Goal: Task Accomplishment & Management: Manage account settings

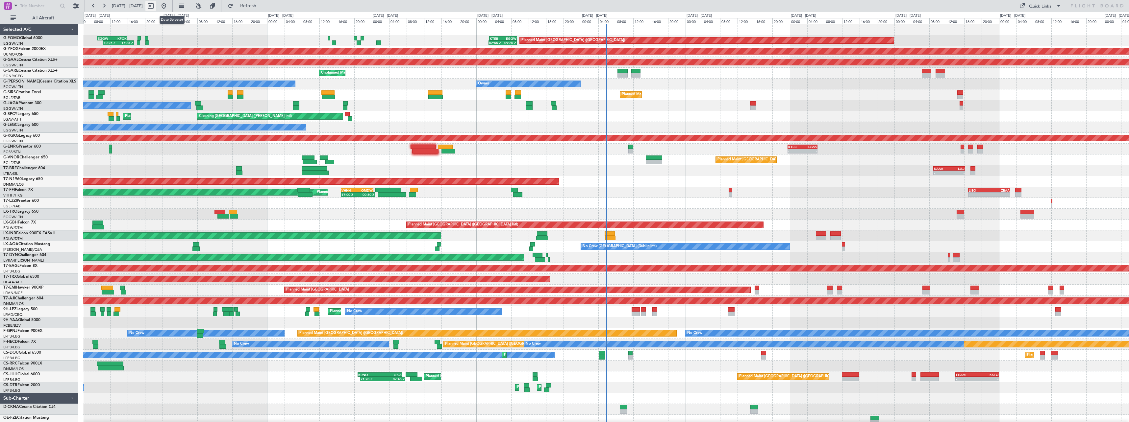
click at [156, 7] on button at bounding box center [150, 6] width 11 height 11
select select "8"
select select "2025"
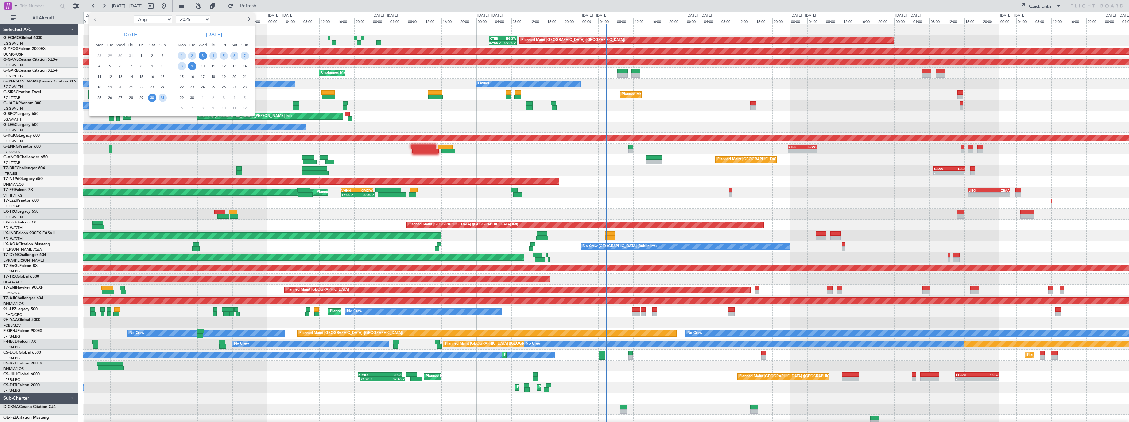
click at [202, 57] on span "3" at bounding box center [203, 56] width 8 height 8
click at [204, 75] on span "17" at bounding box center [203, 77] width 8 height 8
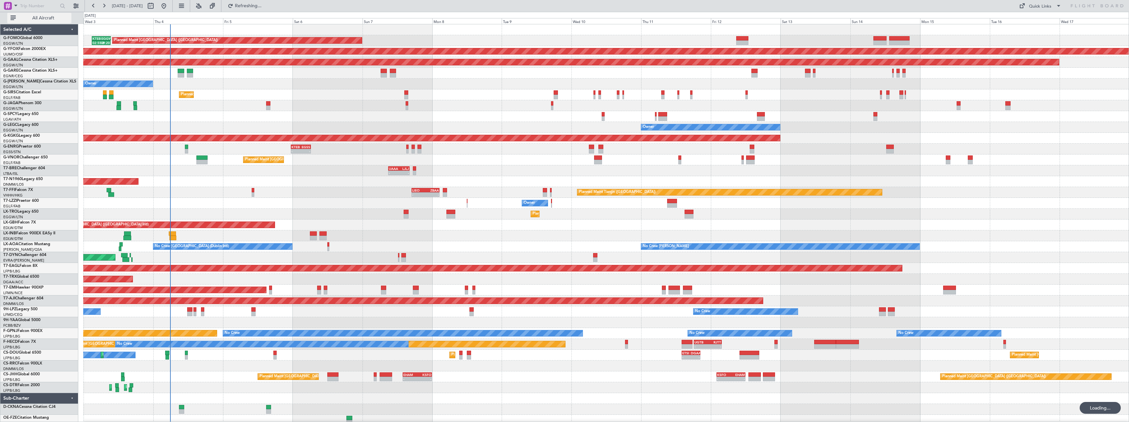
click at [34, 18] on span "All Aircraft" at bounding box center [43, 18] width 52 height 5
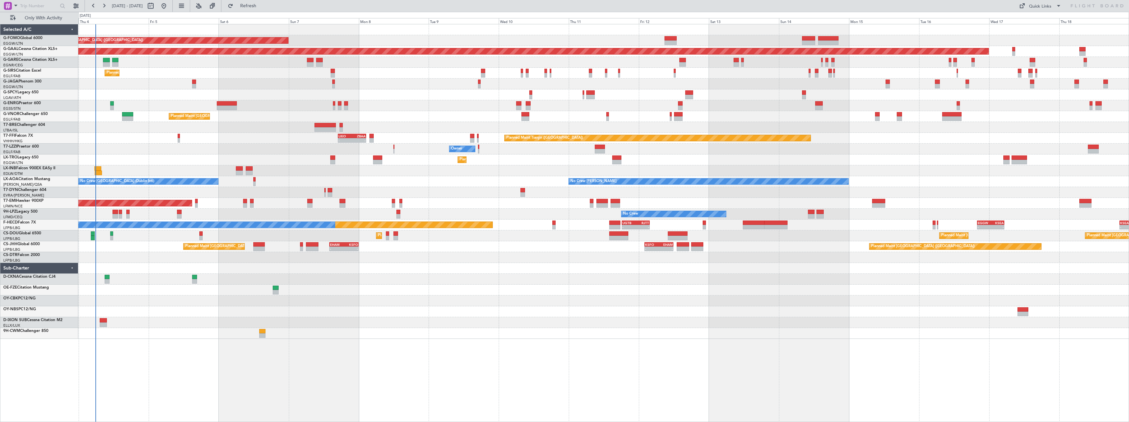
click at [178, 153] on div "Owner" at bounding box center [603, 149] width 1050 height 11
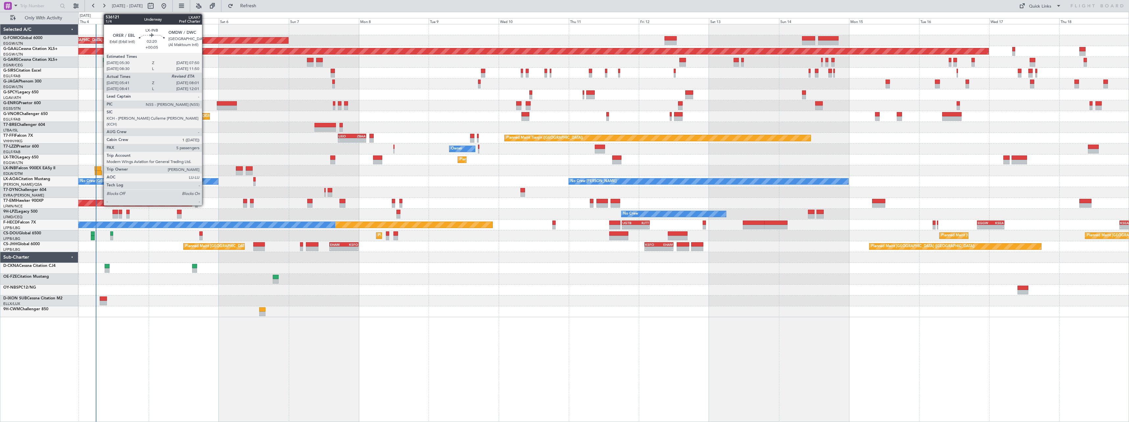
click at [100, 171] on div at bounding box center [98, 173] width 7 height 5
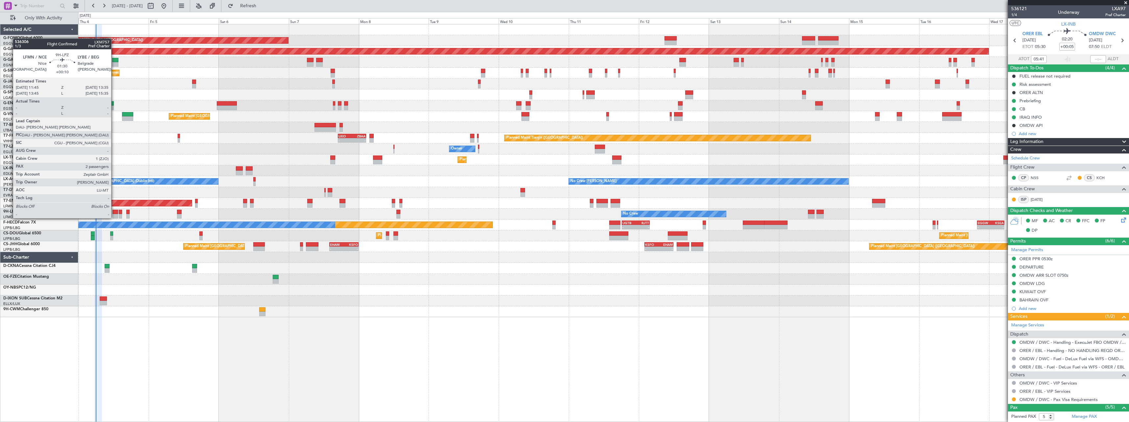
click at [114, 212] on div at bounding box center [115, 212] width 6 height 5
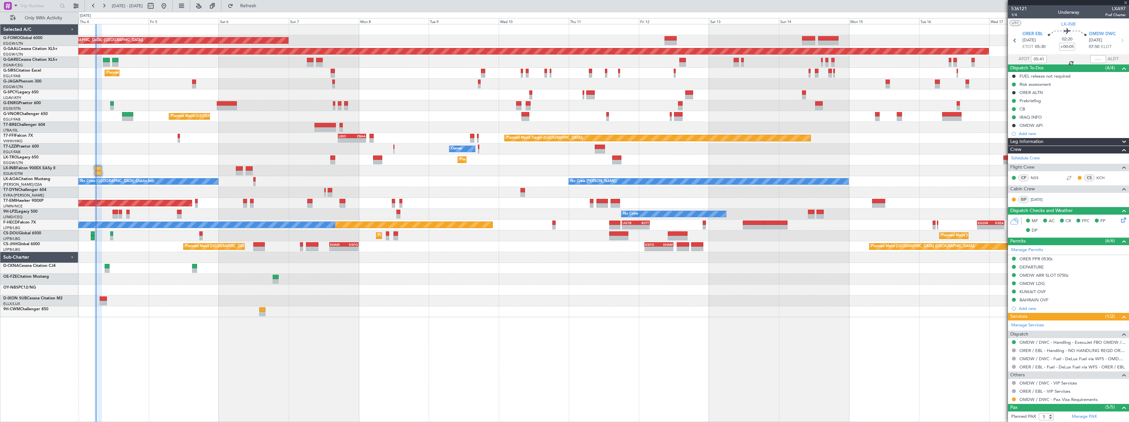
type input "+00:10"
type input "2"
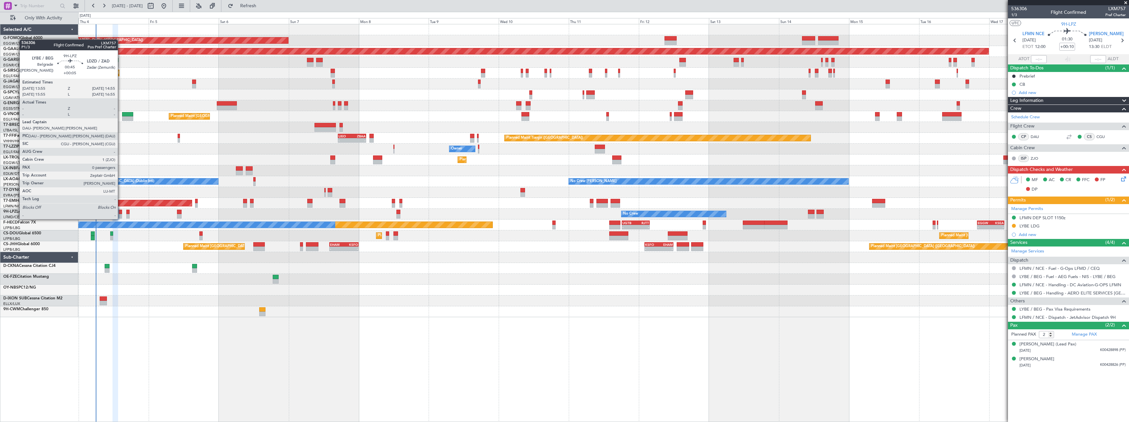
click at [121, 213] on div at bounding box center [120, 212] width 3 height 5
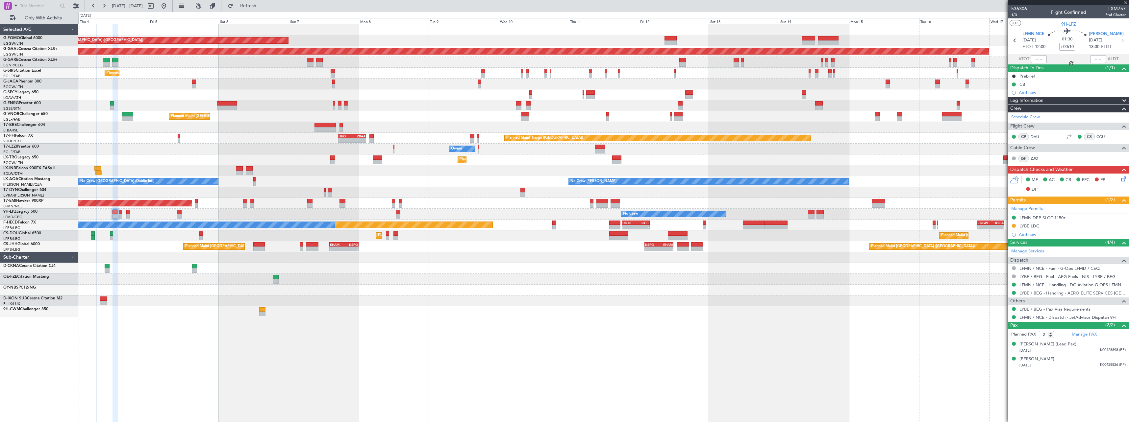
type input "+00:05"
type input "0"
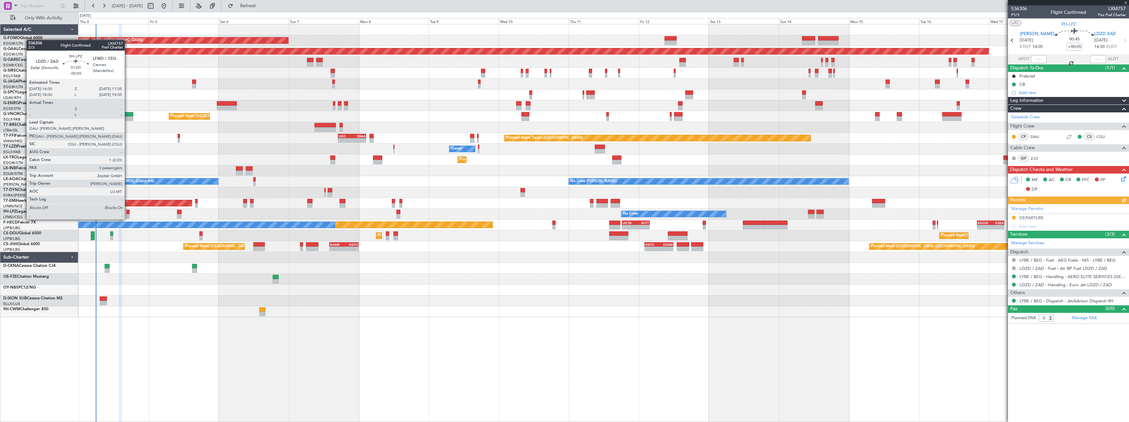
click at [128, 213] on div at bounding box center [127, 212] width 3 height 5
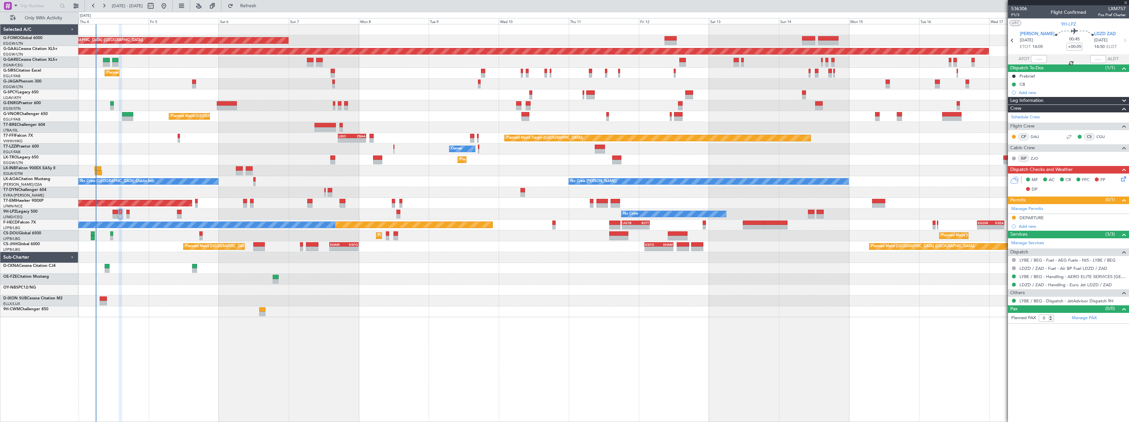
type input "-00:05"
type input "3"
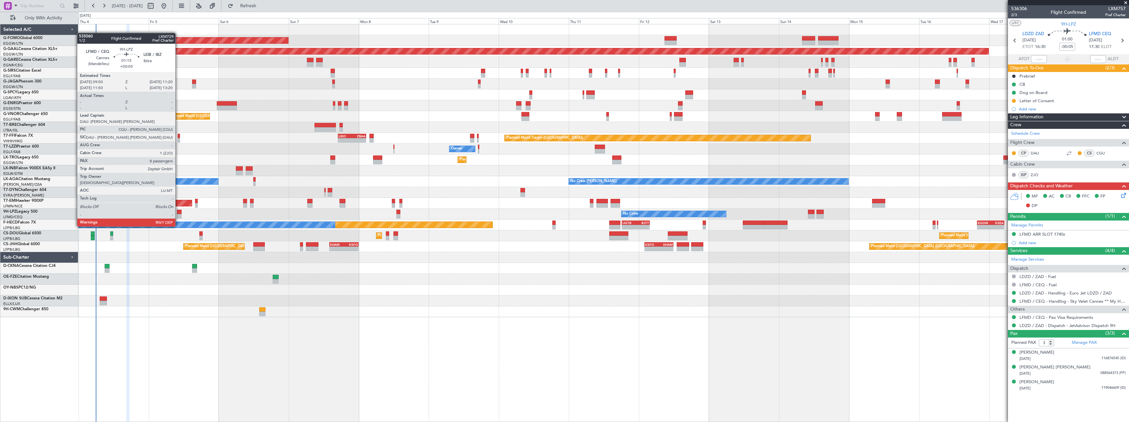
click at [178, 214] on div at bounding box center [179, 216] width 5 height 5
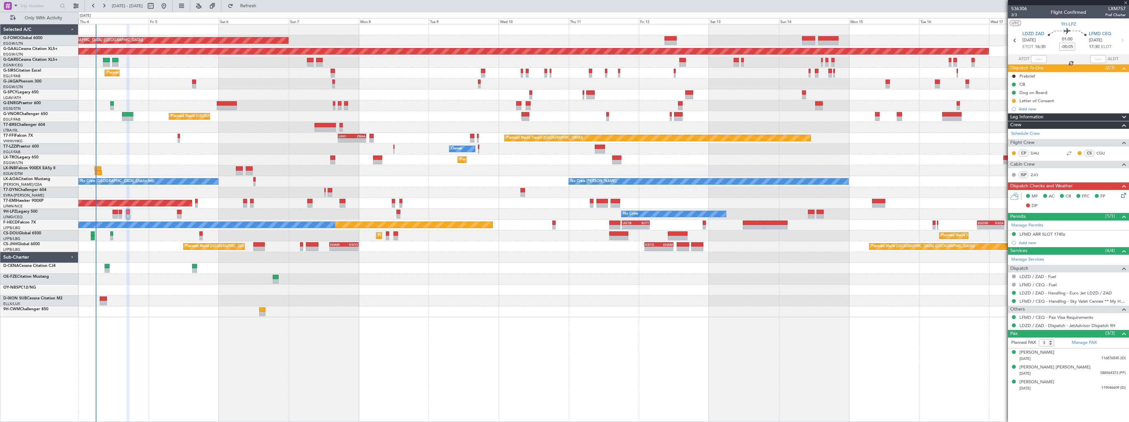
type input "+00:05"
type input "8"
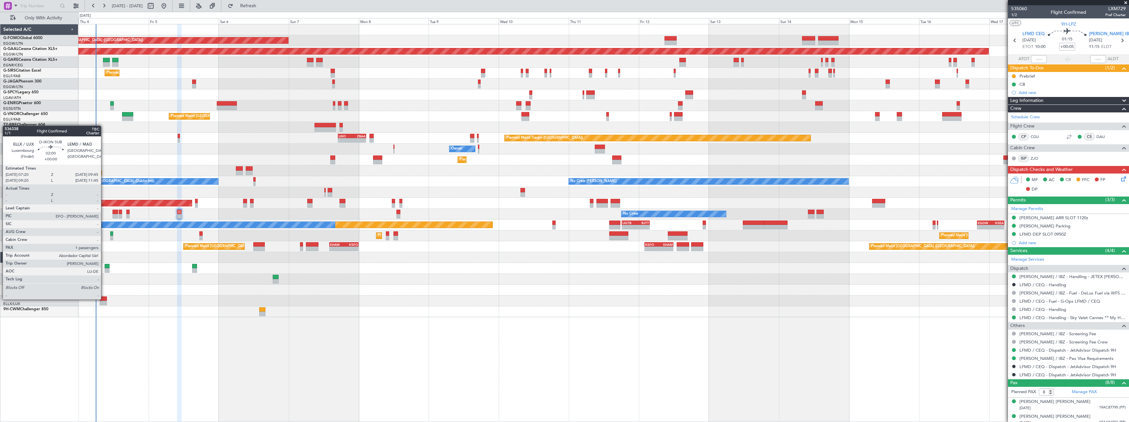
click at [104, 299] on div at bounding box center [103, 299] width 7 height 5
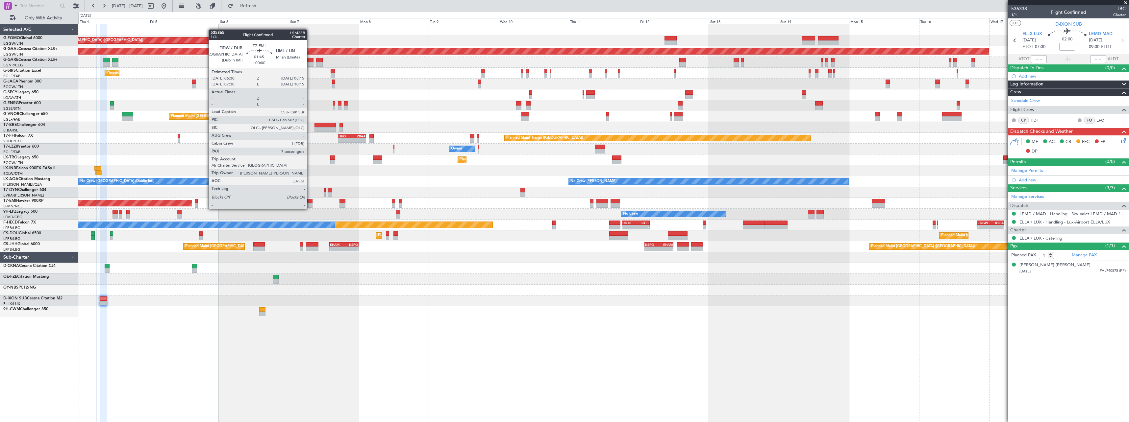
click at [310, 203] on div at bounding box center [309, 201] width 5 height 5
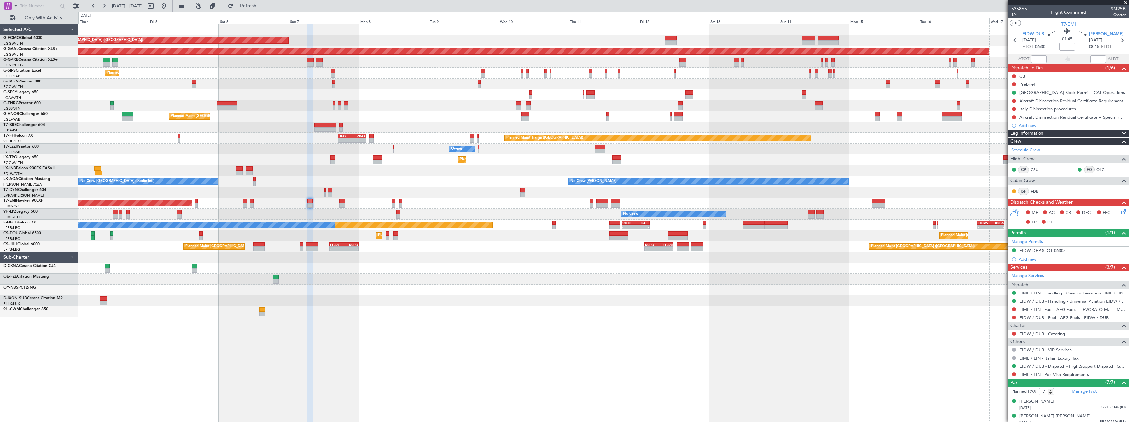
click at [460, 337] on div "Planned Maint London (Luton) Planned Maint Dusseldorf Unplanned Maint Chester P…" at bounding box center [603, 223] width 1051 height 398
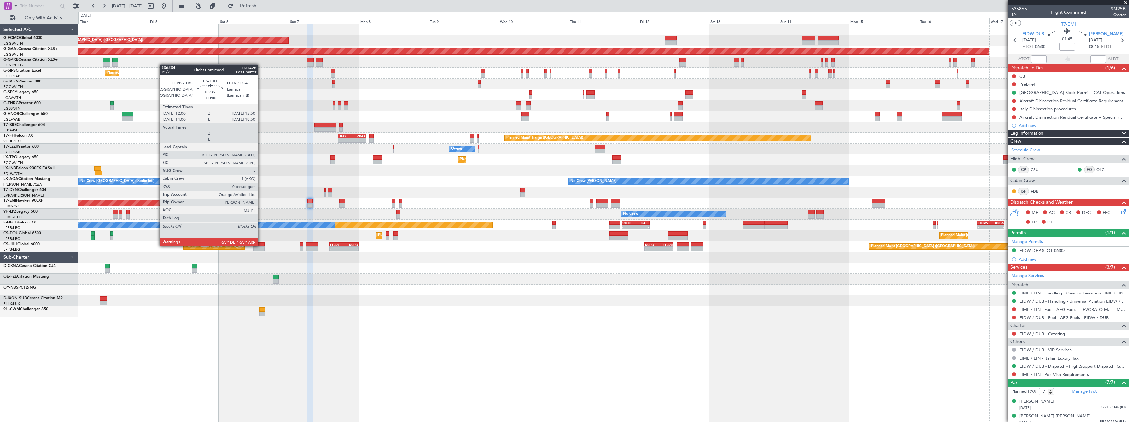
click at [261, 246] on div at bounding box center [259, 244] width 12 height 5
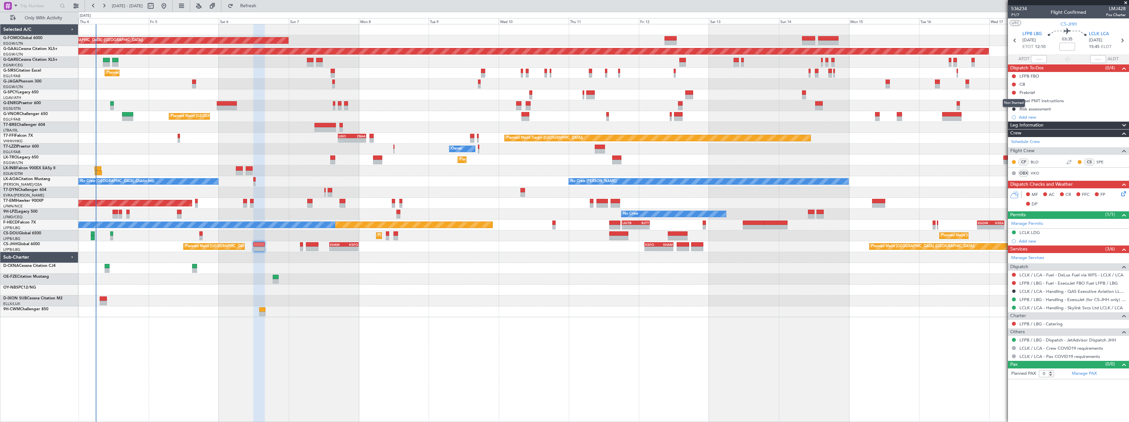
click at [1013, 101] on div "Not Started" at bounding box center [1014, 103] width 22 height 8
click at [1014, 100] on button at bounding box center [1014, 101] width 4 height 4
click at [1010, 139] on span "Cancelled" at bounding box center [1015, 140] width 19 height 7
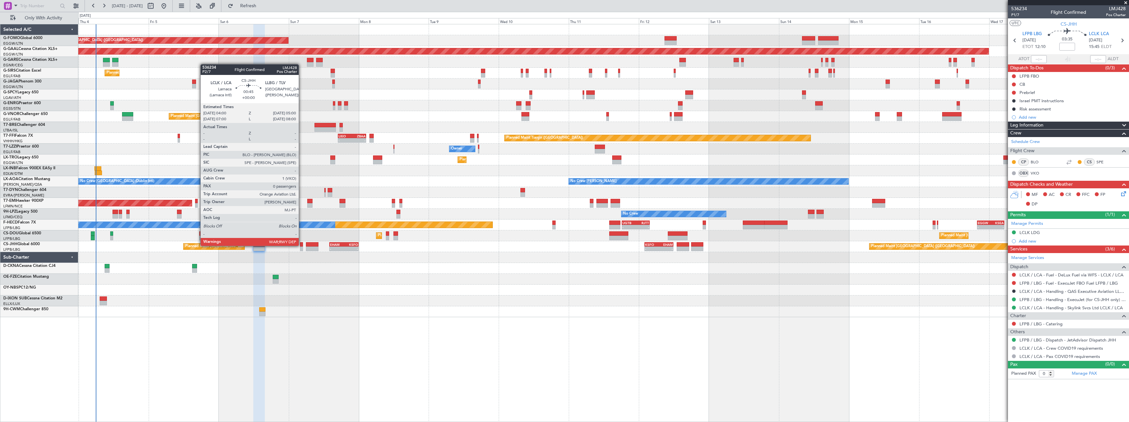
click at [302, 245] on div at bounding box center [301, 244] width 3 height 5
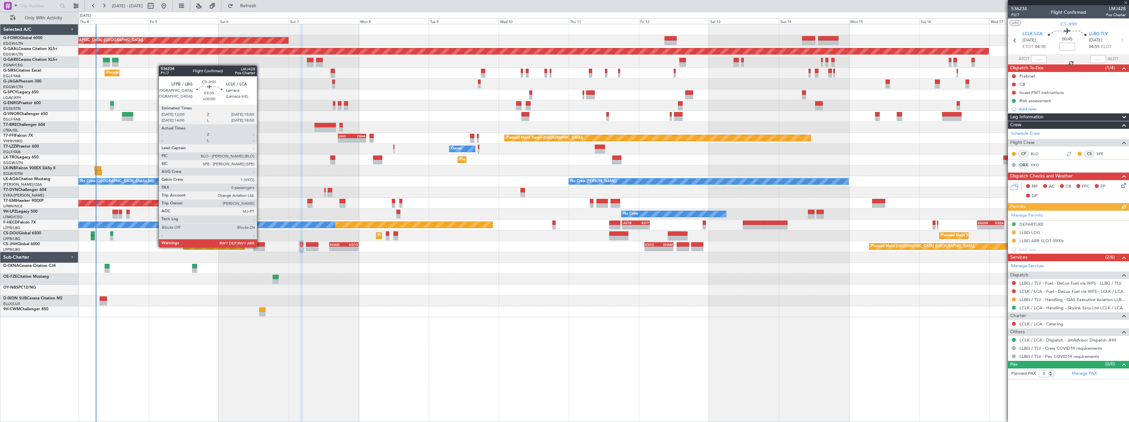
click at [260, 247] on div at bounding box center [259, 249] width 12 height 5
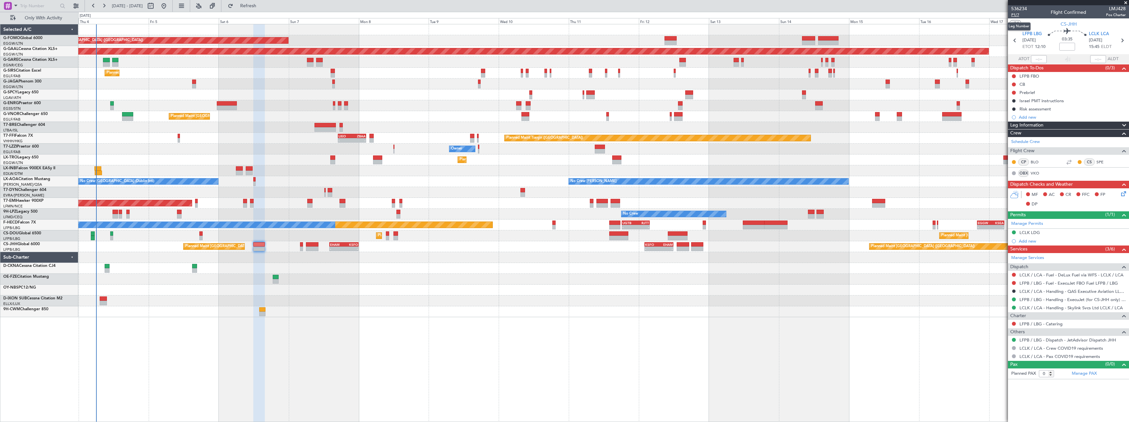
click at [1016, 13] on span "P1/7" at bounding box center [1019, 15] width 16 height 6
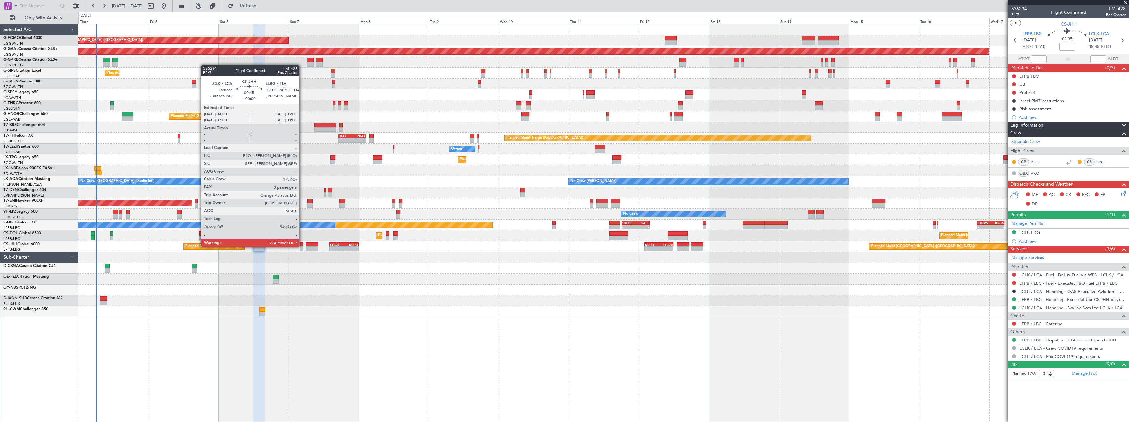
click at [302, 246] on div at bounding box center [301, 244] width 3 height 5
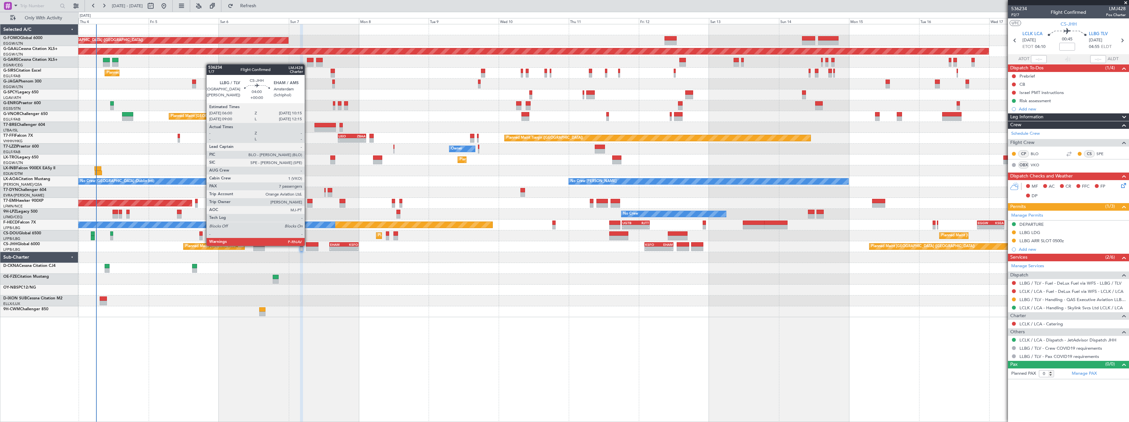
click at [308, 245] on div at bounding box center [312, 244] width 12 height 5
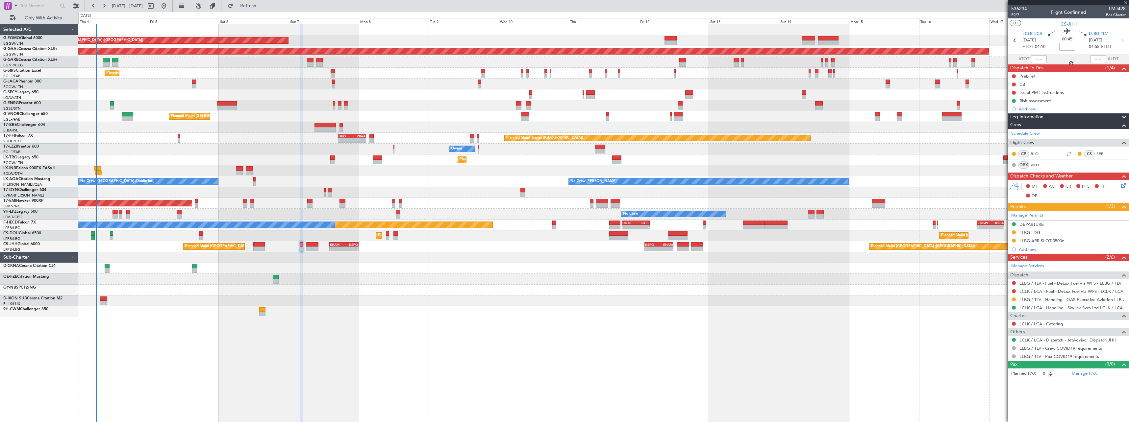
type input "7"
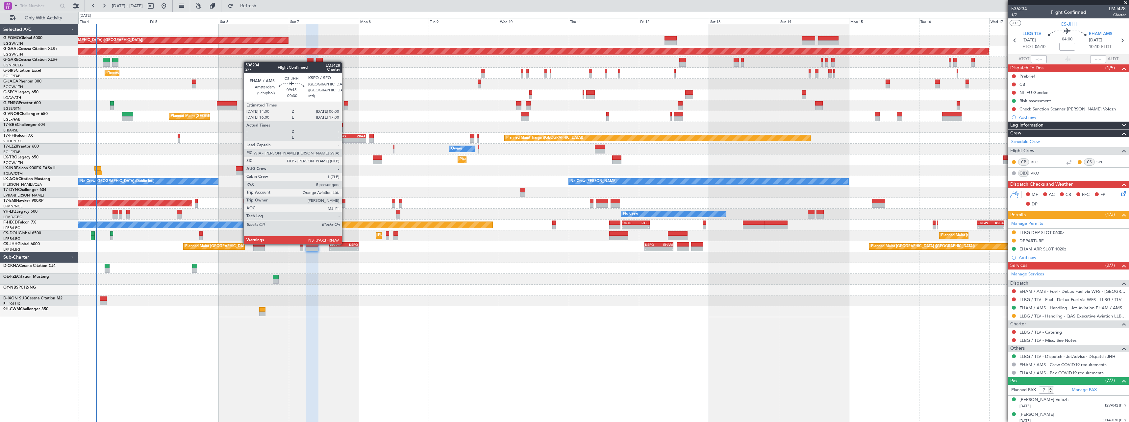
click at [345, 244] on div "KSFO" at bounding box center [351, 245] width 14 height 4
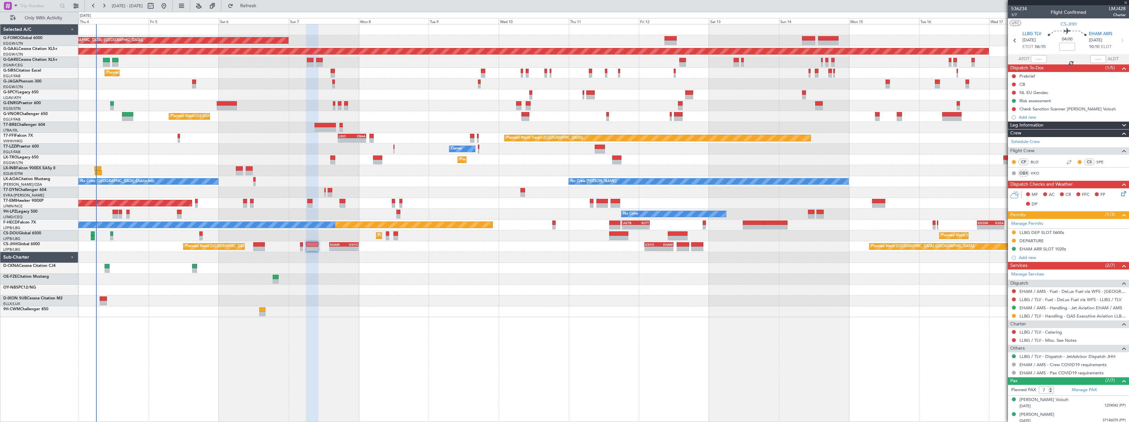
type input "-00:30"
type input "5"
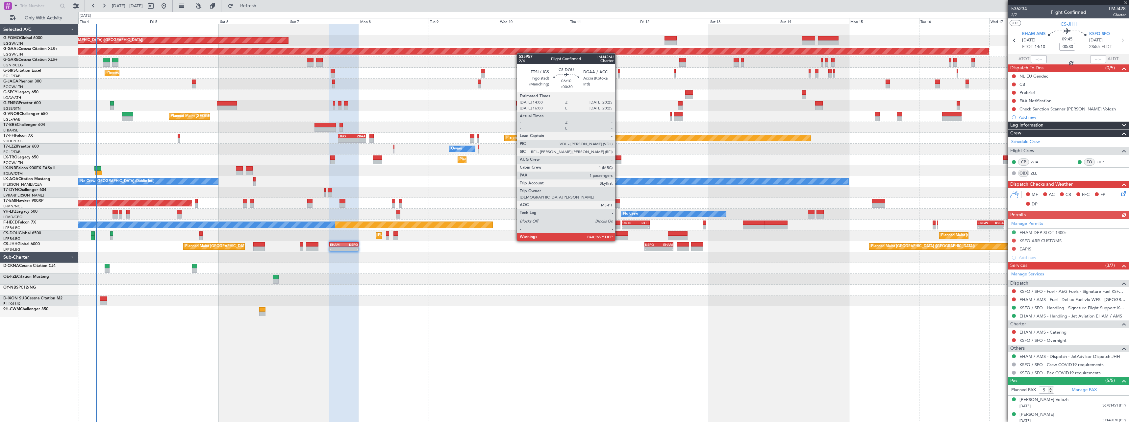
click at [618, 235] on div at bounding box center [618, 234] width 19 height 5
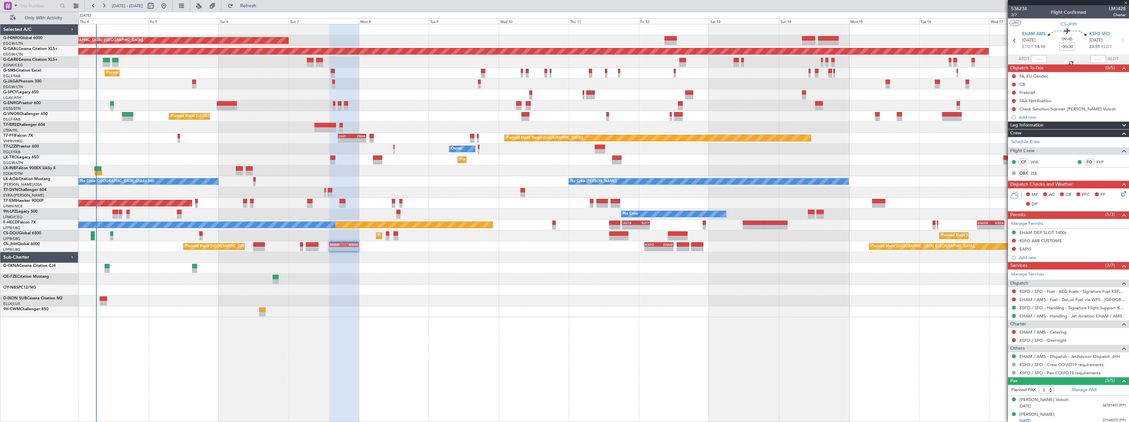
type input "+00:30"
type input "6"
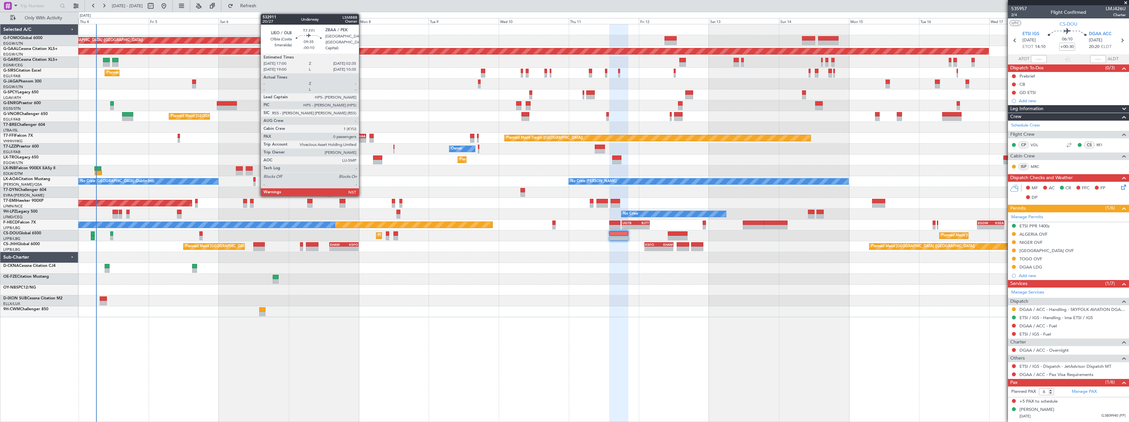
click at [362, 136] on div "ZBAA" at bounding box center [358, 136] width 13 height 4
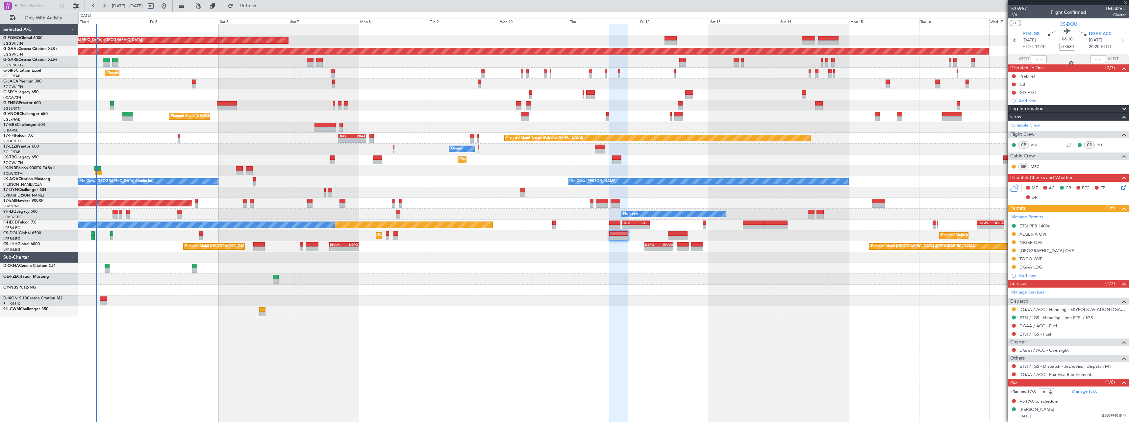
type input "-00:10"
type input "0"
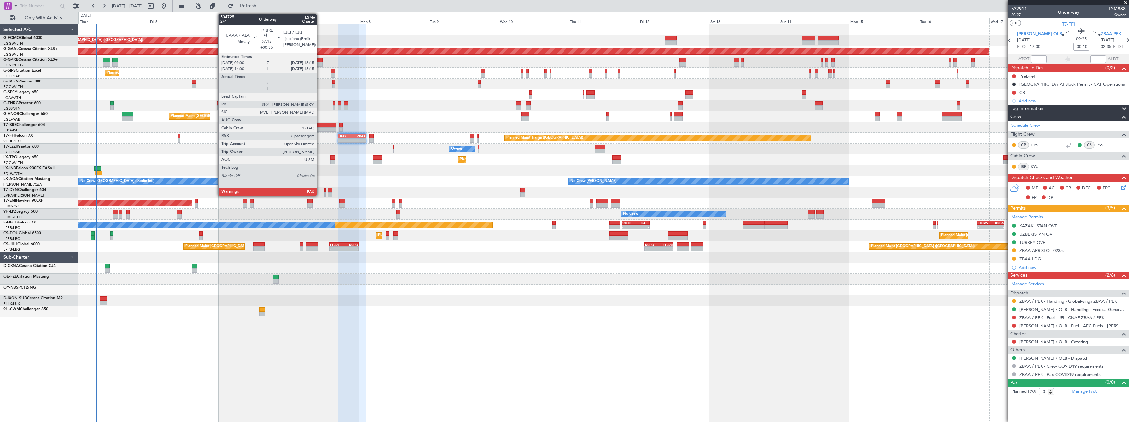
click at [320, 127] on div at bounding box center [324, 125] width 21 height 5
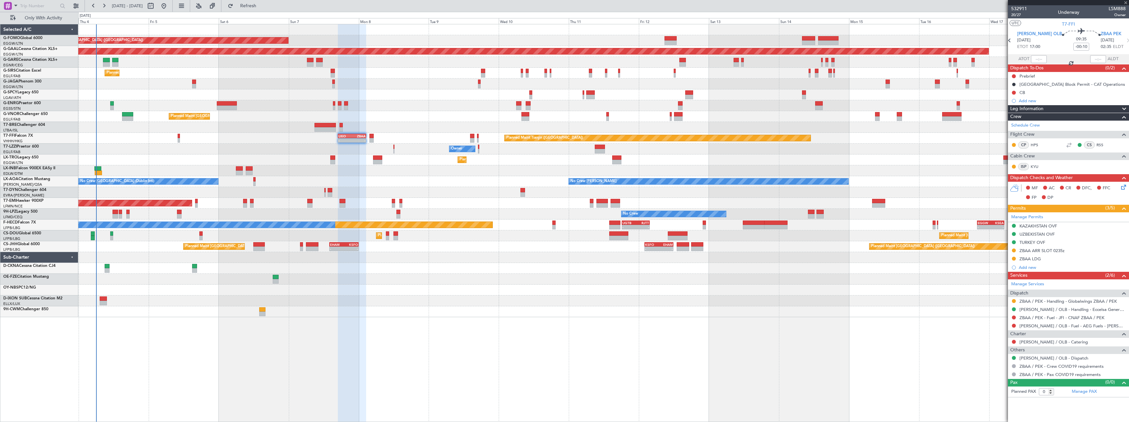
type input "+00:35"
type input "7"
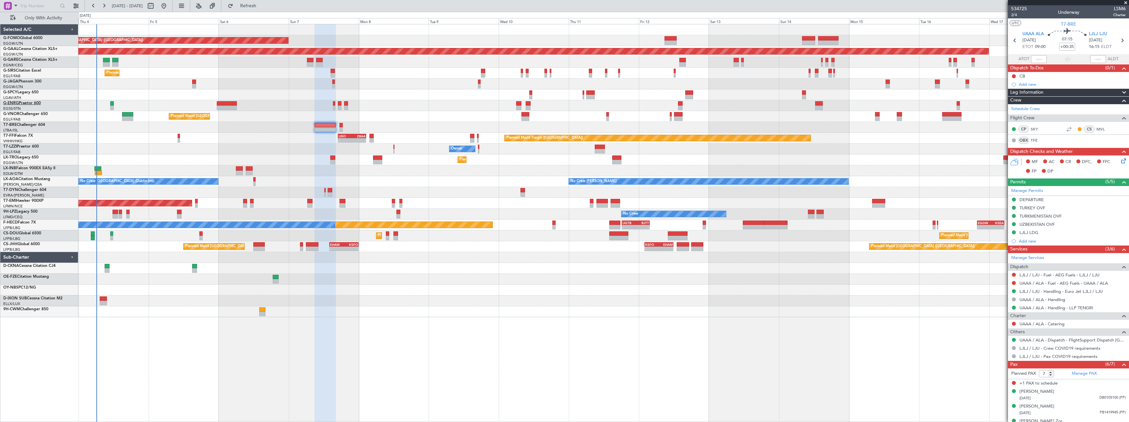
click at [21, 103] on link "G-ENRG Praetor 600" at bounding box center [21, 103] width 37 height 4
click at [39, 19] on span "Only With Activity" at bounding box center [43, 18] width 52 height 5
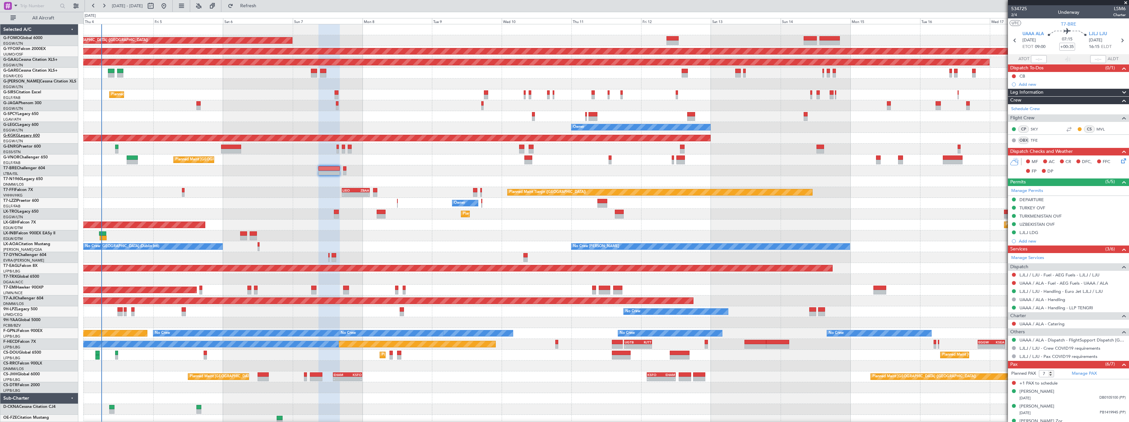
click at [22, 137] on link "G-KGKG Legacy 600" at bounding box center [21, 136] width 37 height 4
click at [20, 81] on link "G-LEAX Cessna Citation XLS" at bounding box center [39, 82] width 73 height 4
click at [21, 123] on link "G-LEGC Legacy 600" at bounding box center [20, 125] width 35 height 4
click at [14, 90] on span "G-SIRS" at bounding box center [9, 92] width 12 height 4
click at [17, 171] on div "T7-BRE Challenger 604" at bounding box center [40, 168] width 75 height 6
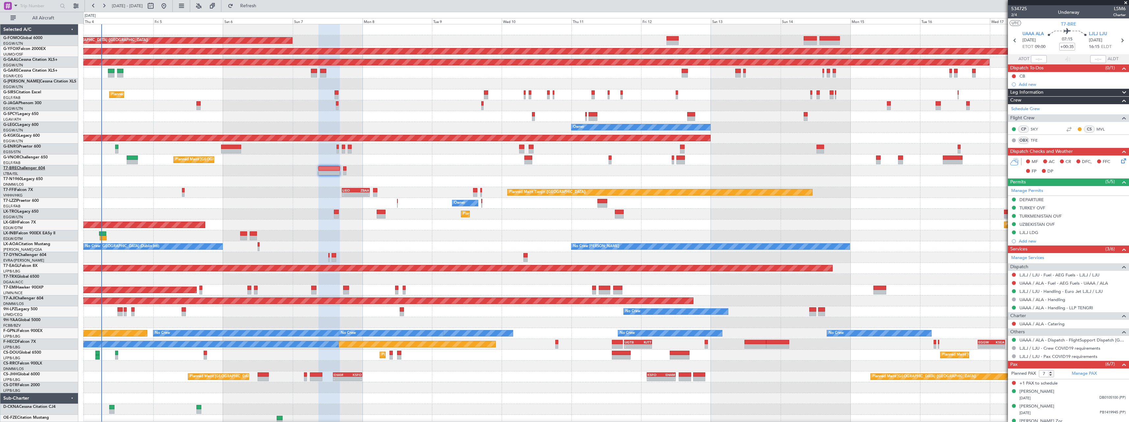
click at [16, 167] on link "T7-BRE Challenger 604" at bounding box center [24, 168] width 42 height 4
click at [15, 190] on span "[GEOGRAPHIC_DATA] ([GEOGRAPHIC_DATA] Intl)" at bounding box center [34, 189] width 63 height 8
click at [11, 189] on span "T7-FFI" at bounding box center [9, 190] width 12 height 4
click at [13, 190] on span "T7-FFI" at bounding box center [9, 190] width 12 height 4
click at [14, 201] on span "T7-LZZI" at bounding box center [9, 201] width 13 height 4
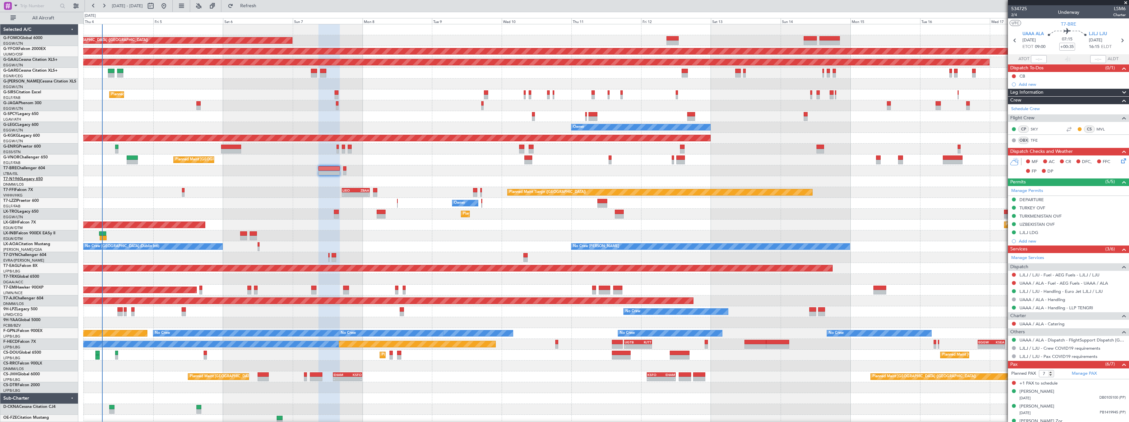
click at [25, 180] on link "T7-N1960 Legacy 650" at bounding box center [22, 179] width 39 height 4
click at [17, 211] on span "LX-TRO" at bounding box center [10, 212] width 14 height 4
click at [44, 17] on span "All Aircraft" at bounding box center [43, 18] width 52 height 5
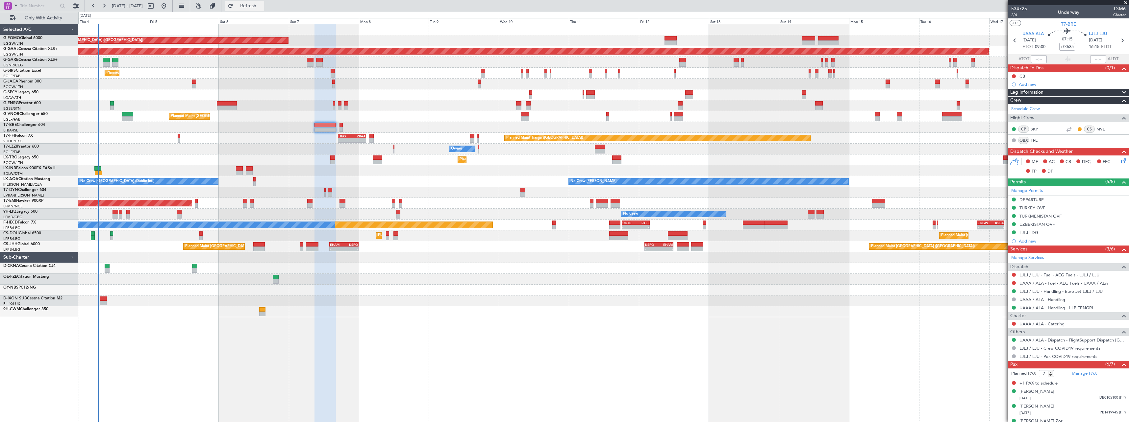
click at [262, 5] on span "Refresh" at bounding box center [249, 6] width 28 height 5
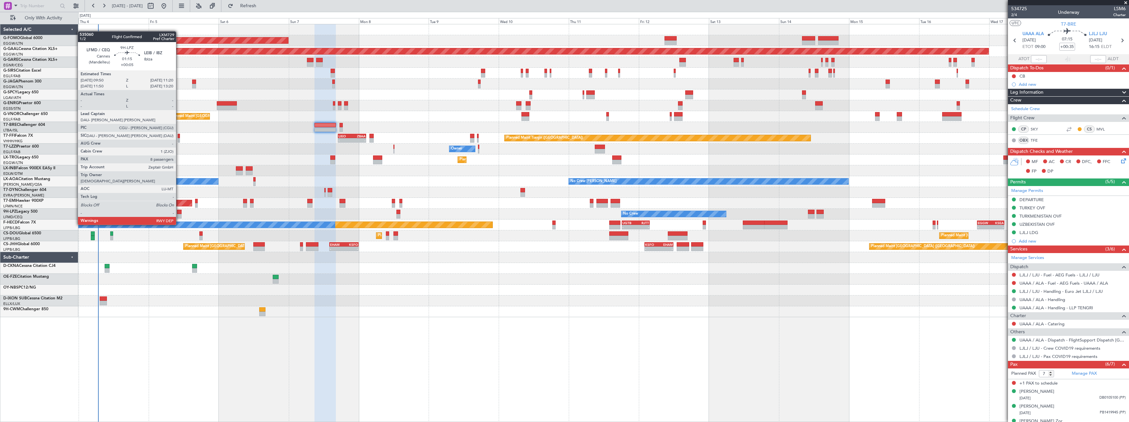
click at [179, 212] on div at bounding box center [179, 212] width 5 height 5
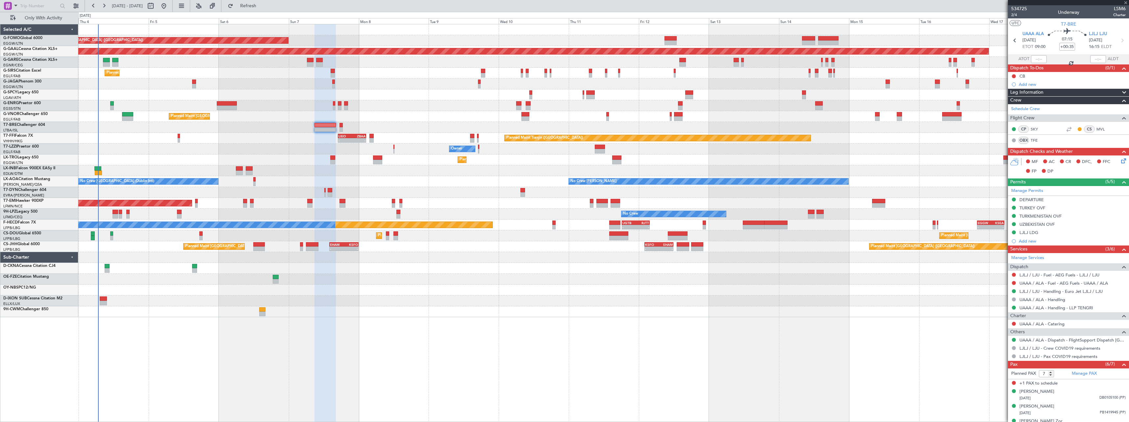
type input "+00:05"
type input "8"
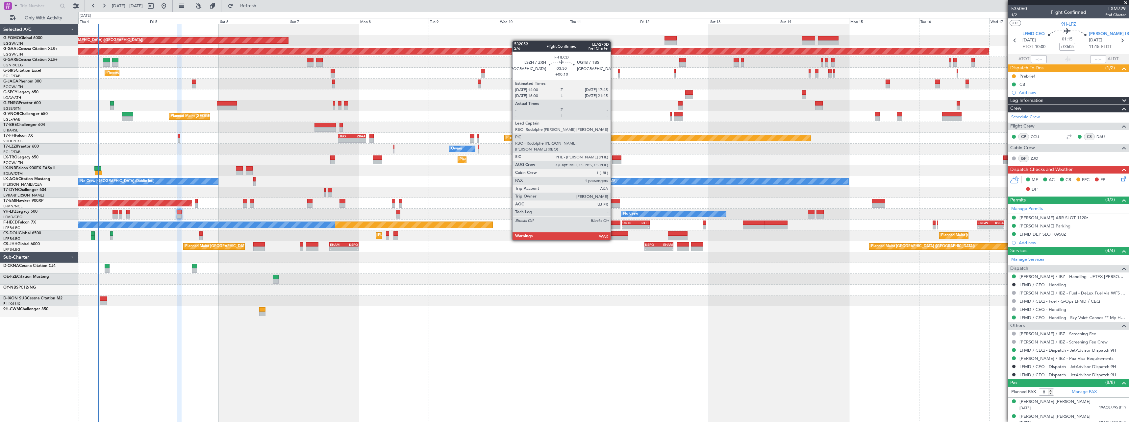
click at [613, 222] on div at bounding box center [614, 223] width 11 height 5
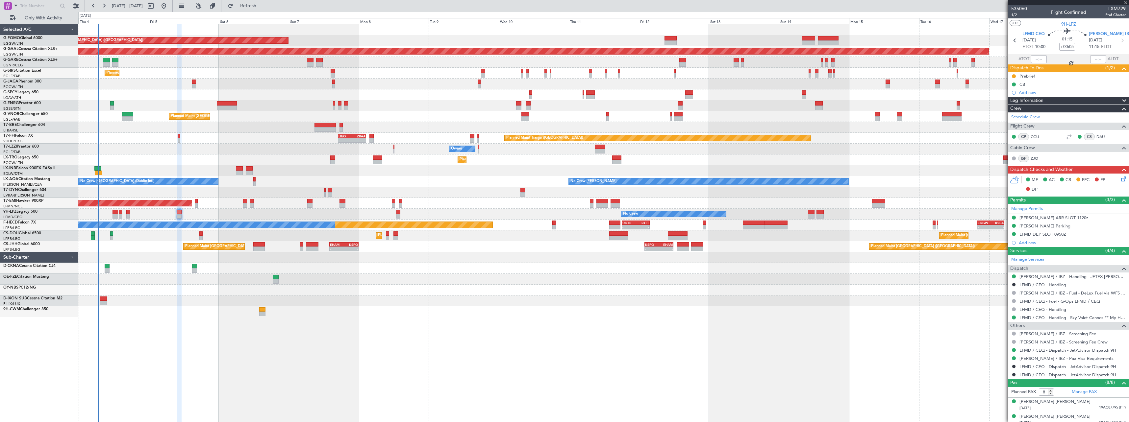
type input "+00:10"
type input "1"
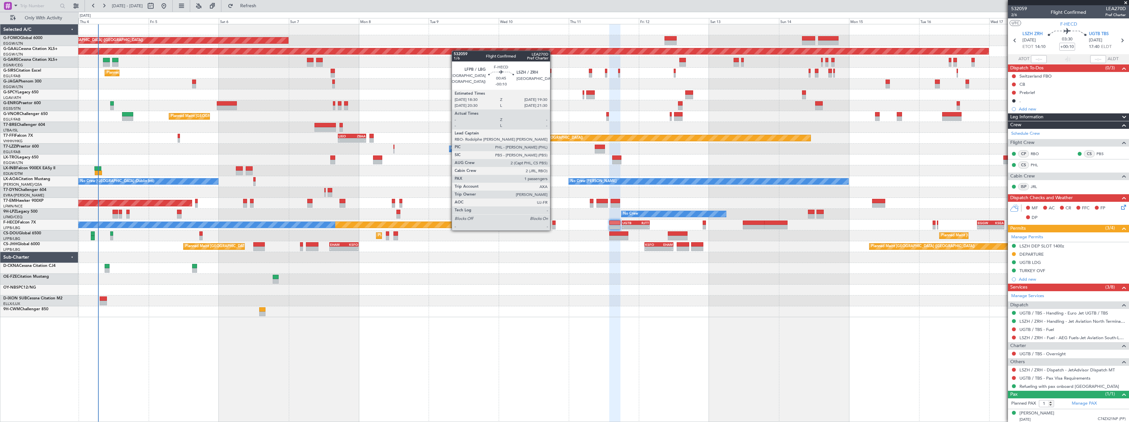
click at [553, 224] on div at bounding box center [553, 223] width 3 height 5
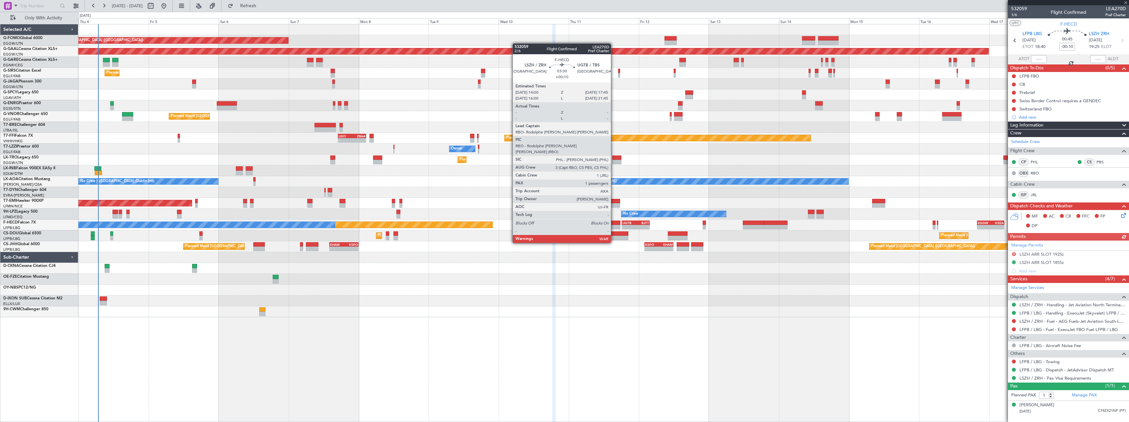
click at [614, 225] on div at bounding box center [614, 223] width 11 height 5
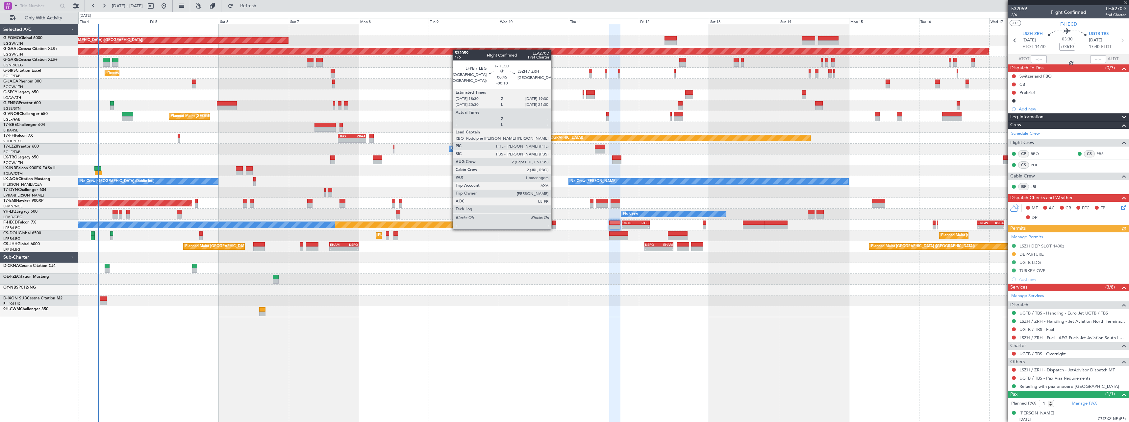
click at [554, 223] on div at bounding box center [553, 223] width 3 height 5
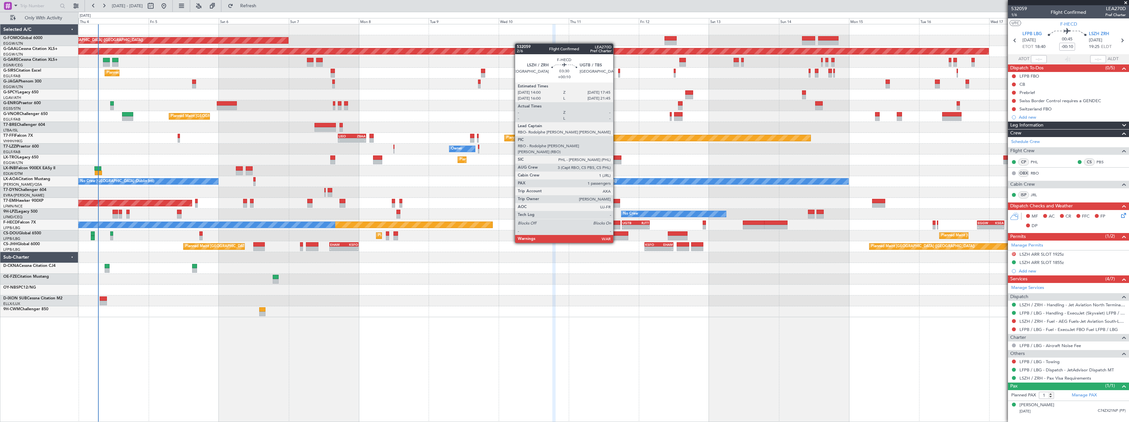
click at [616, 225] on div at bounding box center [614, 223] width 11 height 5
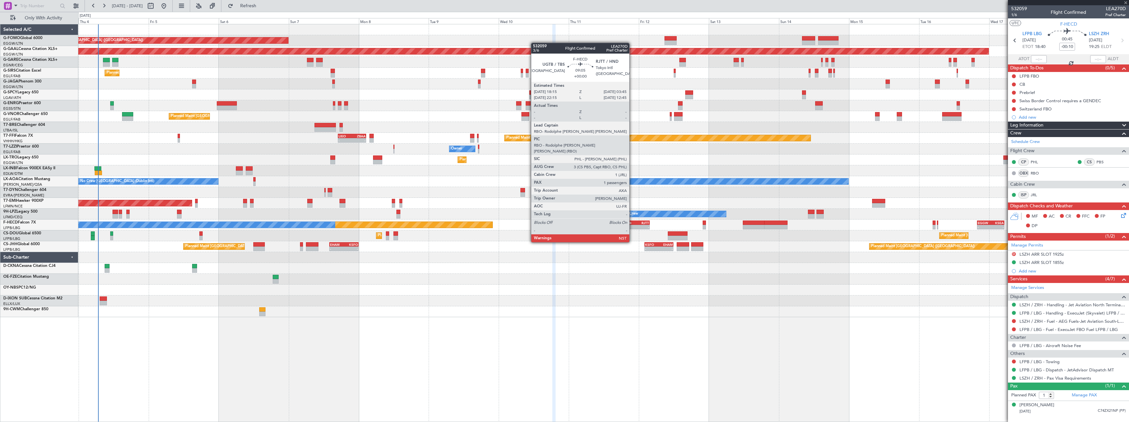
type input "+00:10"
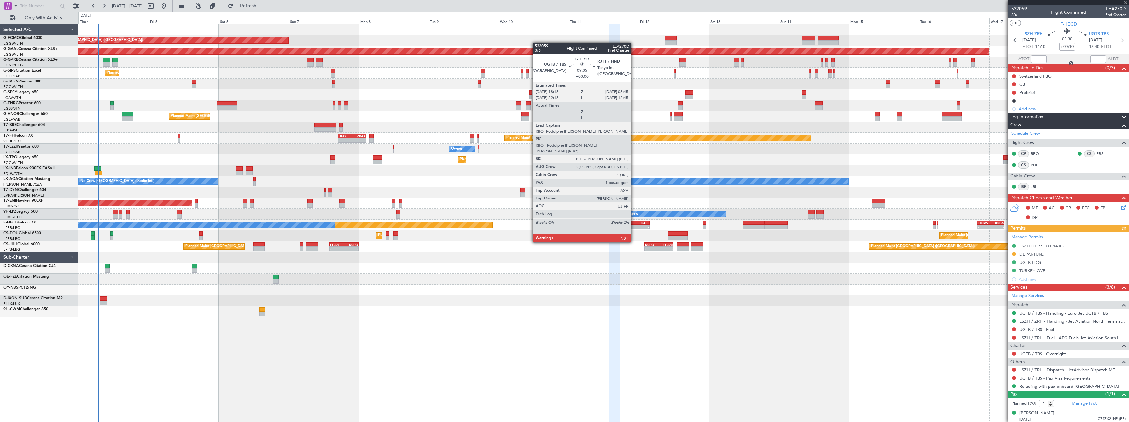
click at [634, 224] on div "UGTB" at bounding box center [628, 223] width 13 height 4
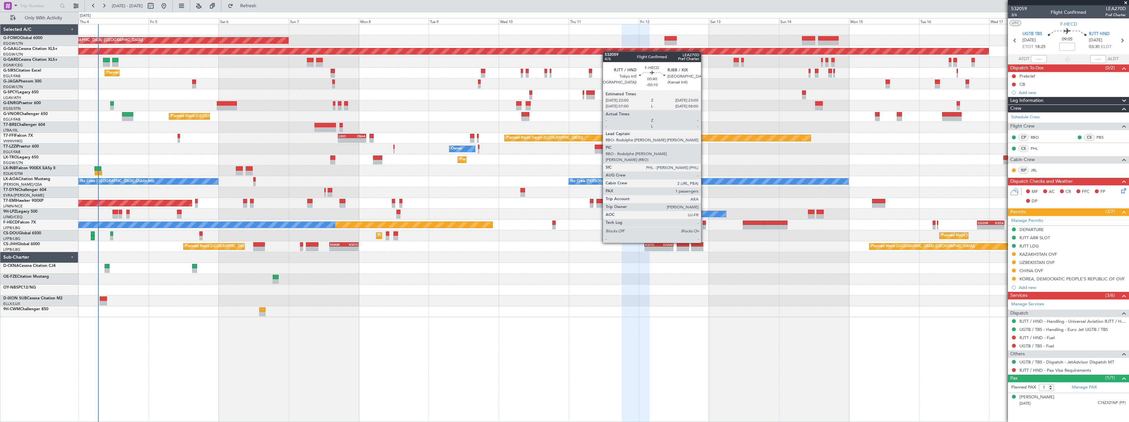
click at [704, 225] on div at bounding box center [704, 223] width 3 height 5
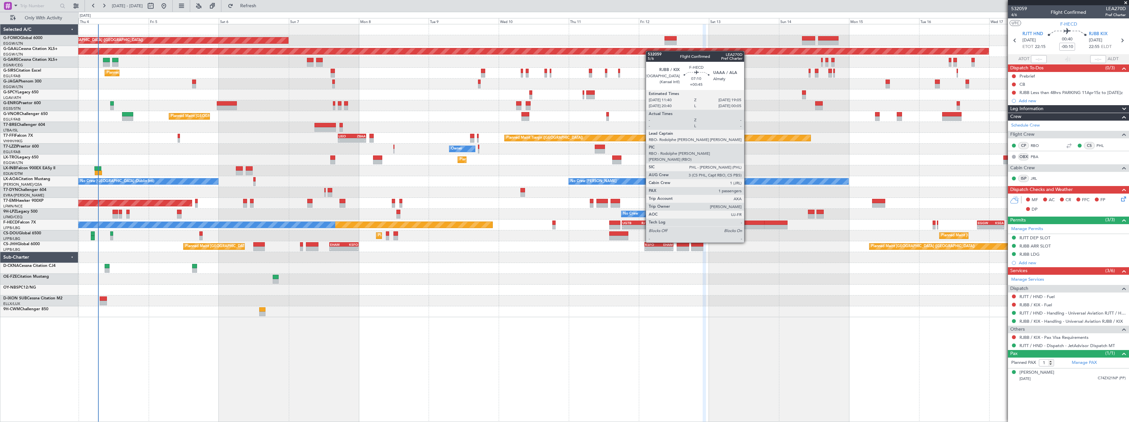
click at [747, 224] on div at bounding box center [754, 223] width 22 height 5
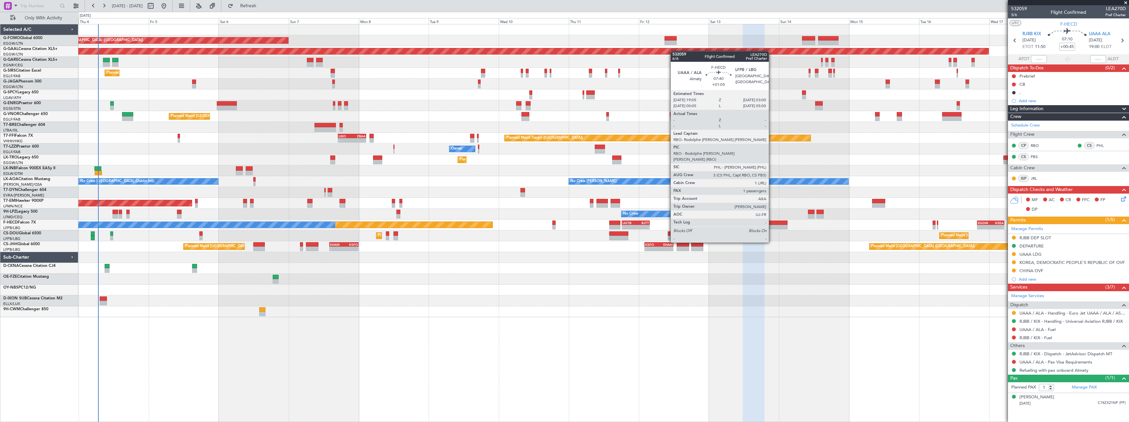
click at [772, 224] on div at bounding box center [775, 223] width 23 height 5
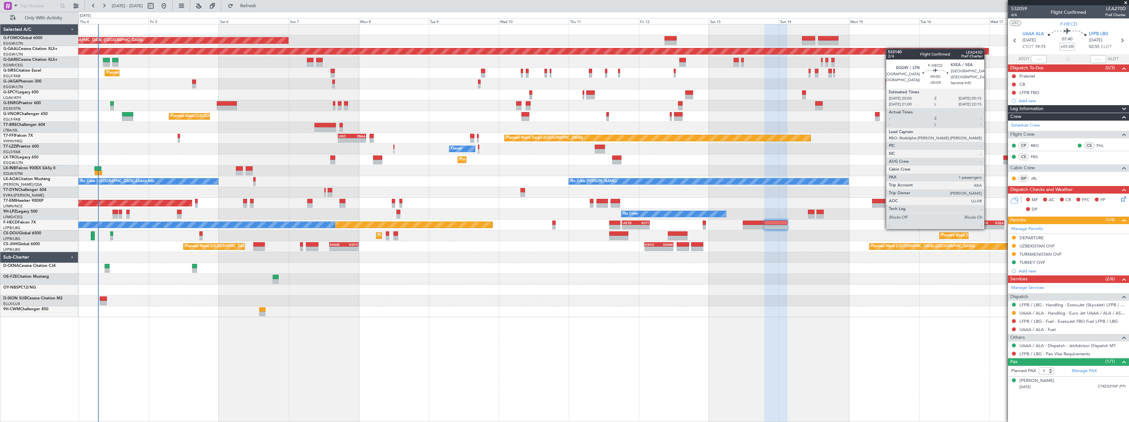
click at [987, 222] on div "EGGW" at bounding box center [984, 223] width 13 height 4
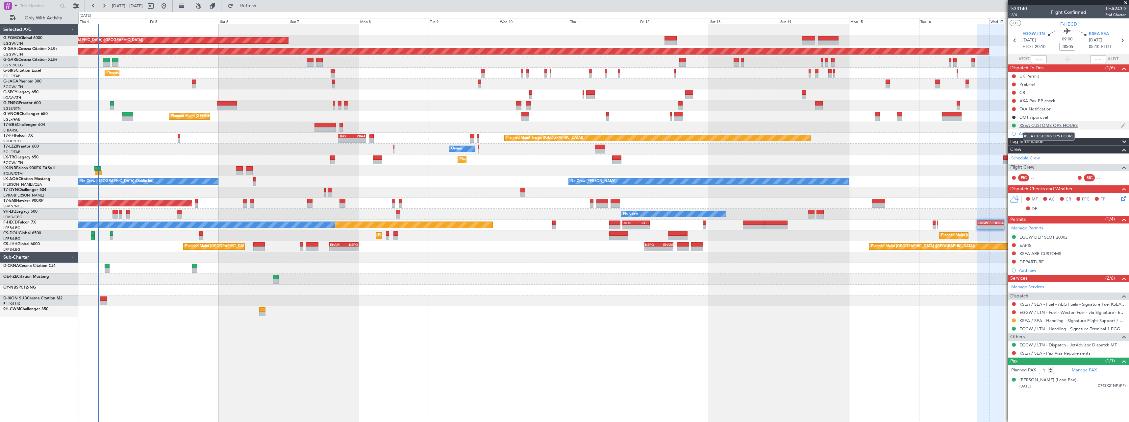
click at [1057, 125] on div "KSEA CUSTOMS OPS HOURS" at bounding box center [1048, 126] width 58 height 6
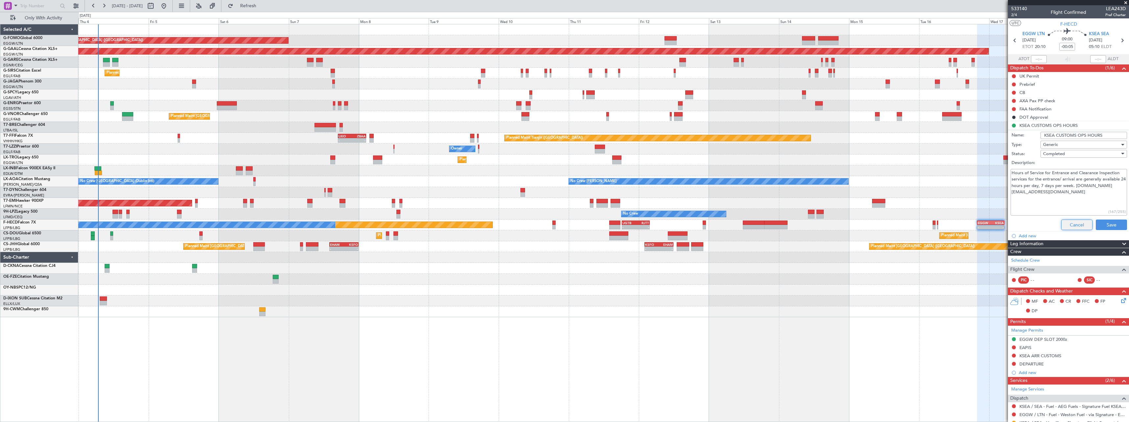
click at [1073, 225] on button "Cancel" at bounding box center [1076, 225] width 31 height 11
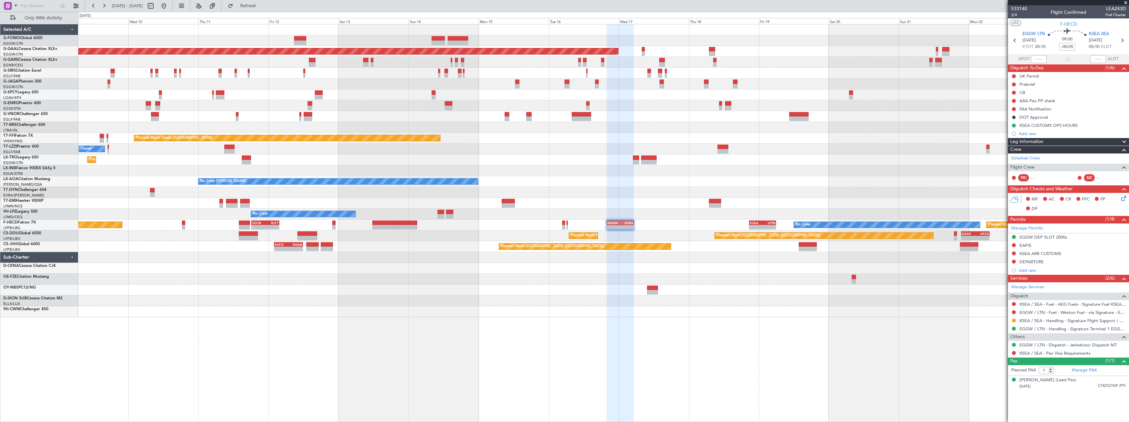
click at [572, 324] on div "Planned Maint London (Luton) Planned Maint Dusseldorf Planned Maint London (Lut…" at bounding box center [603, 223] width 1051 height 398
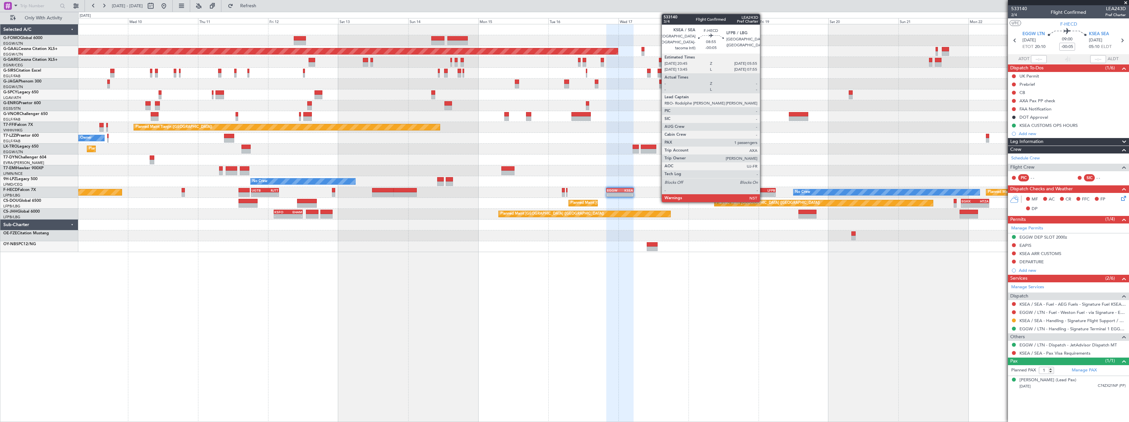
click at [763, 189] on div "LFPB" at bounding box center [768, 190] width 13 height 4
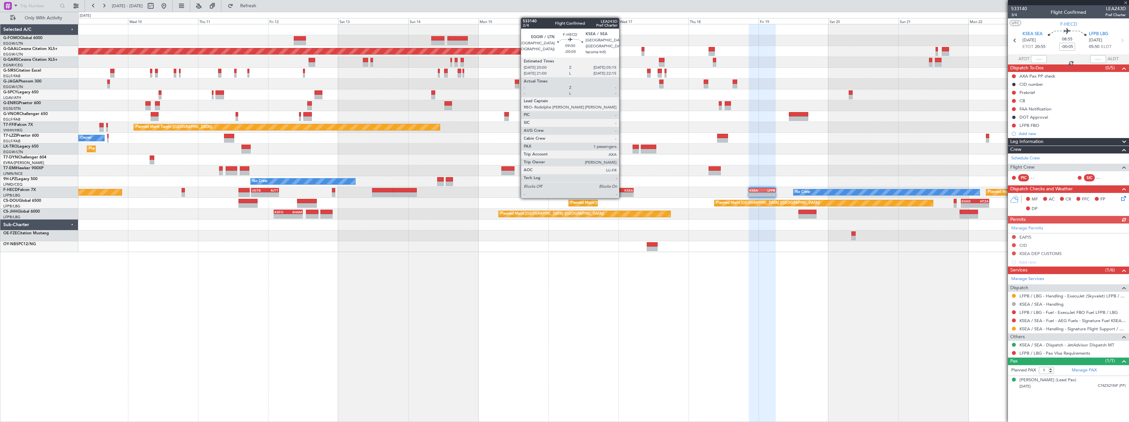
click at [622, 191] on div "KSEA" at bounding box center [626, 190] width 13 height 4
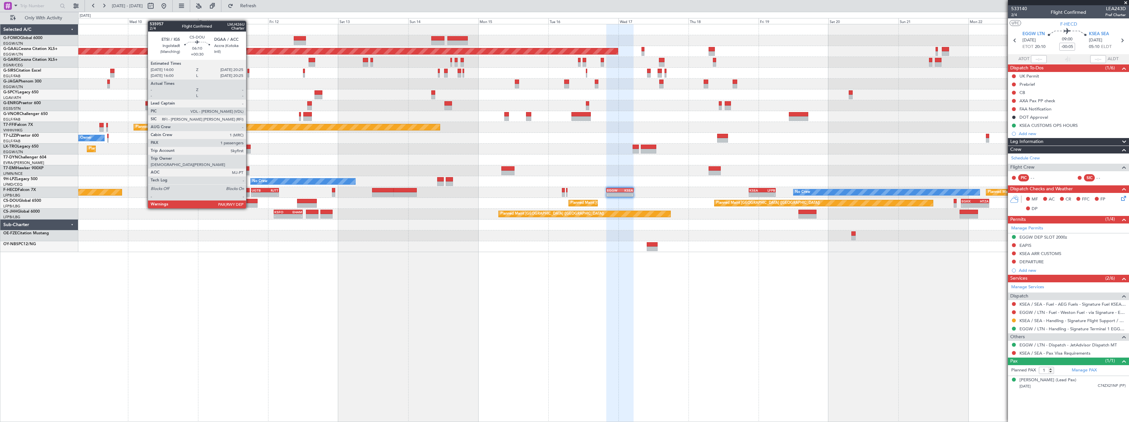
click at [249, 202] on div at bounding box center [247, 201] width 19 height 5
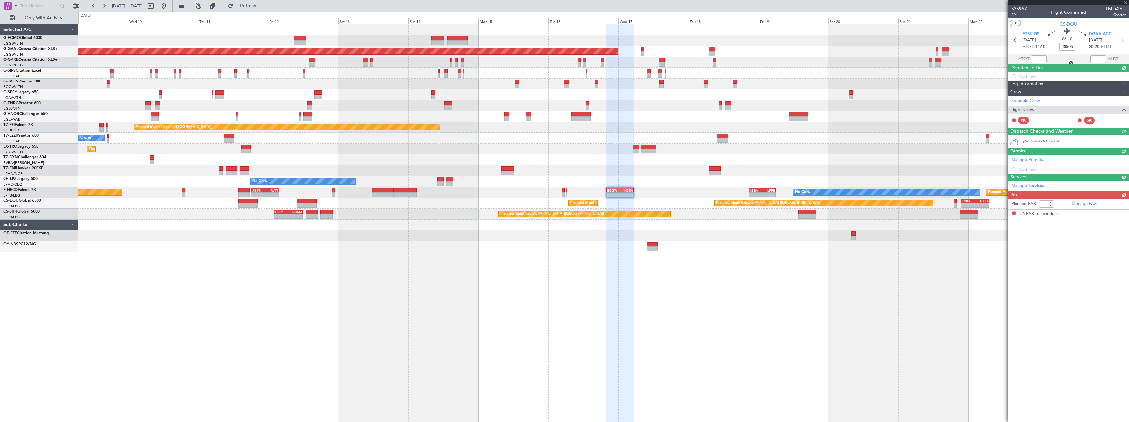
type input "+00:30"
type input "6"
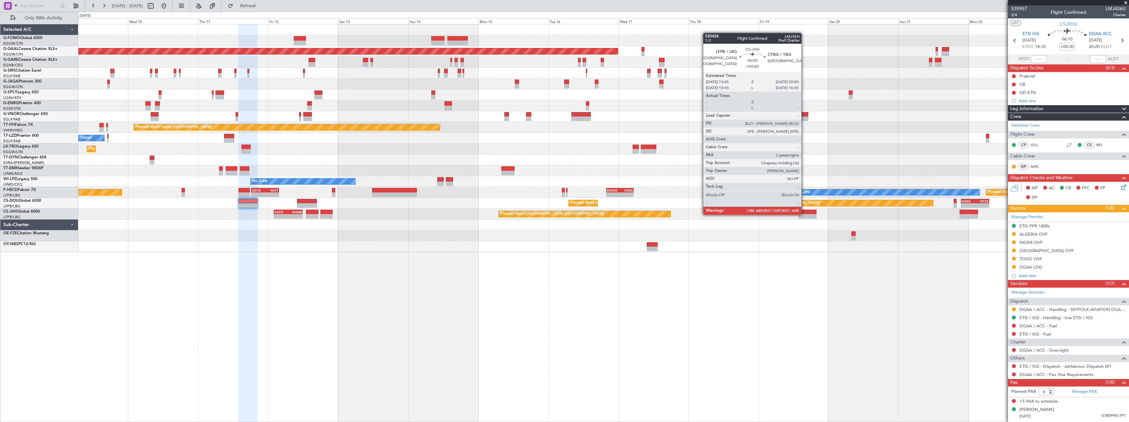
click at [804, 214] on div at bounding box center [807, 216] width 18 height 5
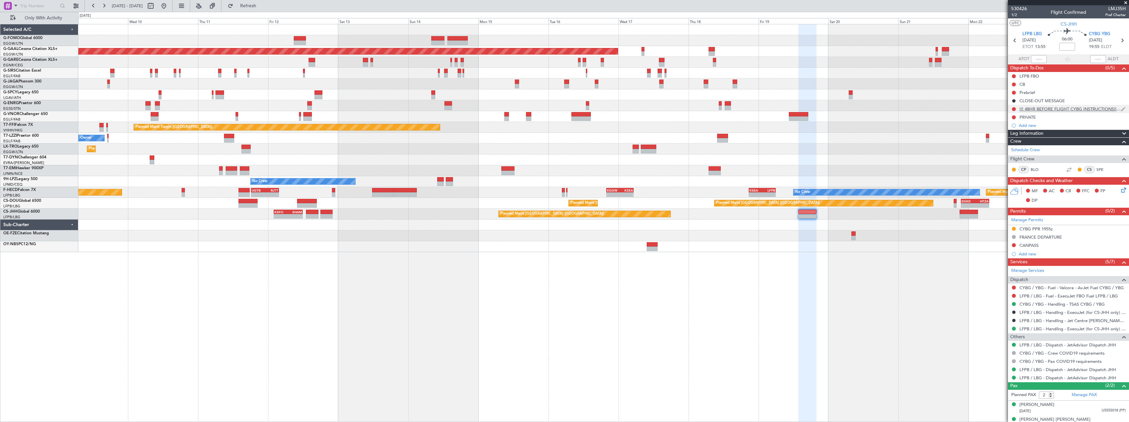
click at [1093, 109] on div "!!! 48HR BEFORE FLIGHT CYBG INSTRUCTIONS!!!!!!" at bounding box center [1069, 109] width 101 height 6
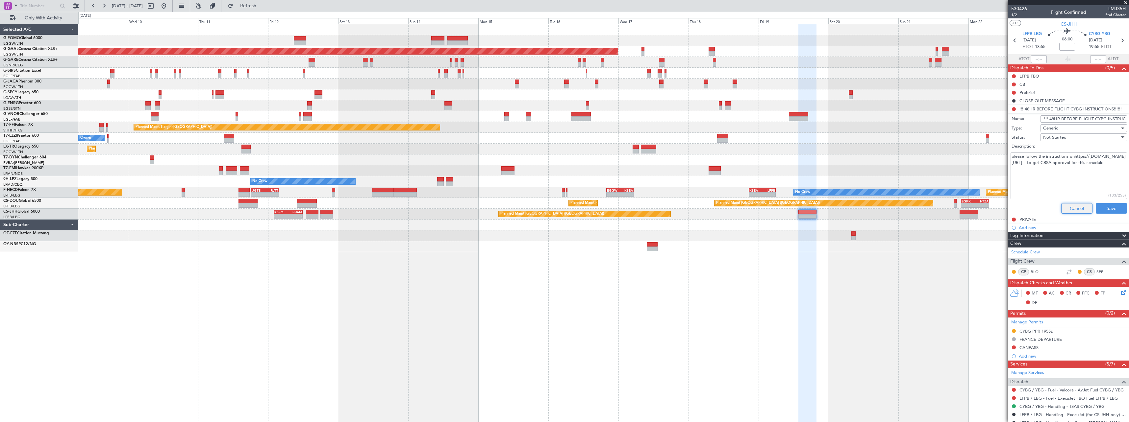
click at [1074, 207] on button "Cancel" at bounding box center [1076, 208] width 31 height 11
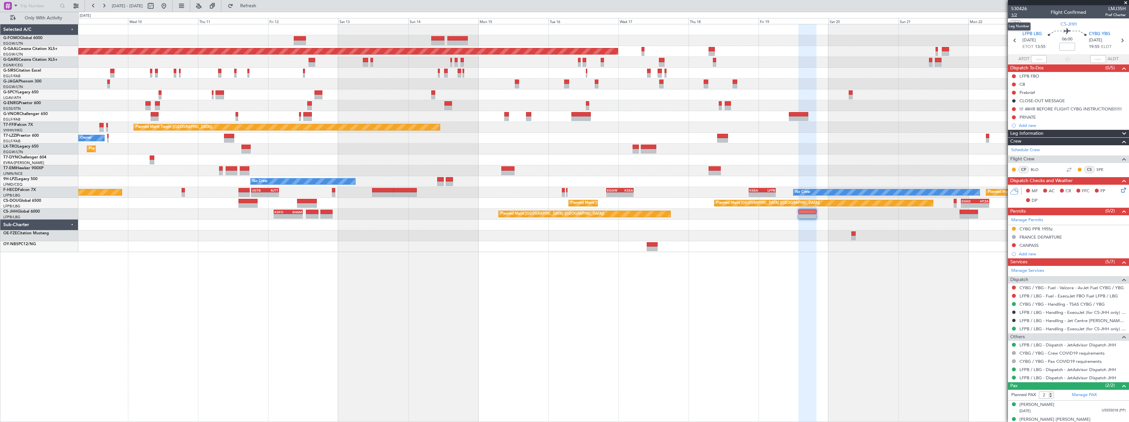
click at [1013, 15] on span "1/2" at bounding box center [1019, 15] width 16 height 6
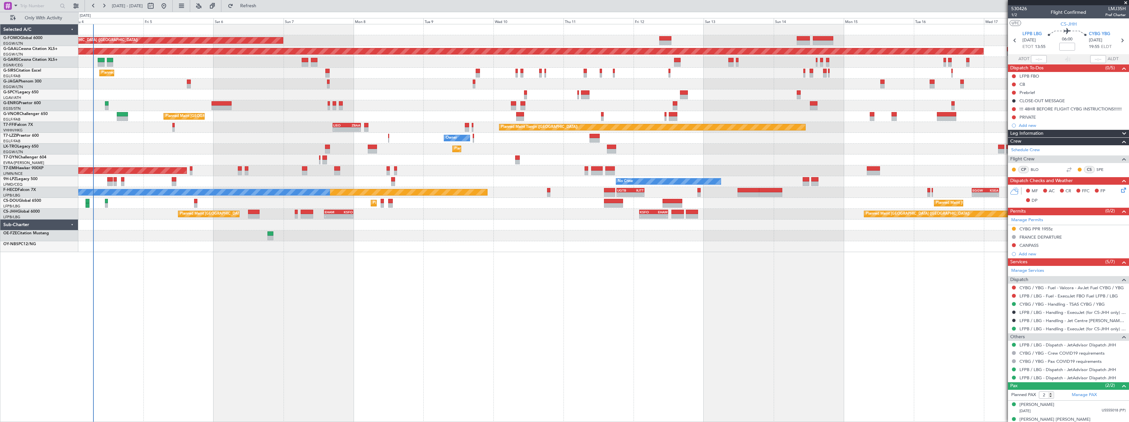
click at [503, 345] on div "Planned Maint London (Luton) Planned Maint Dusseldorf Unplanned Maint Chester P…" at bounding box center [603, 223] width 1051 height 398
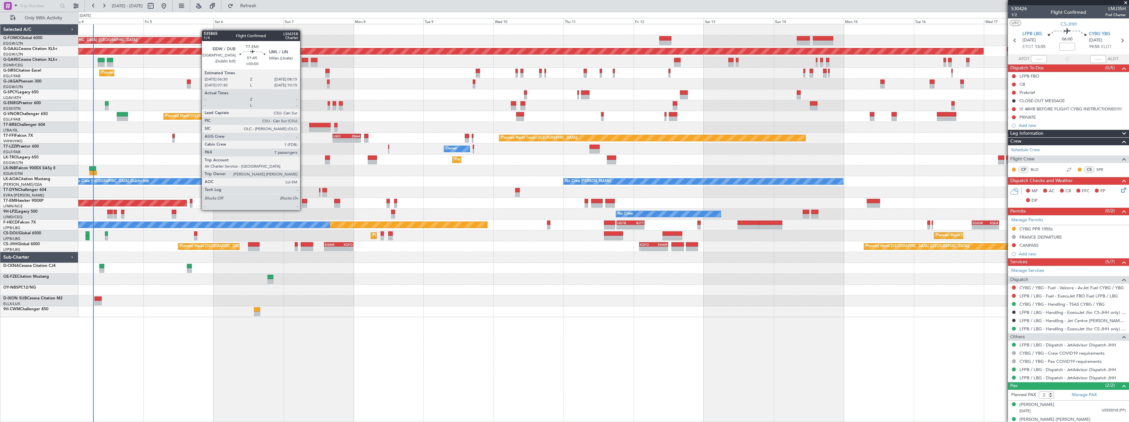
click at [303, 204] on div at bounding box center [304, 205] width 5 height 5
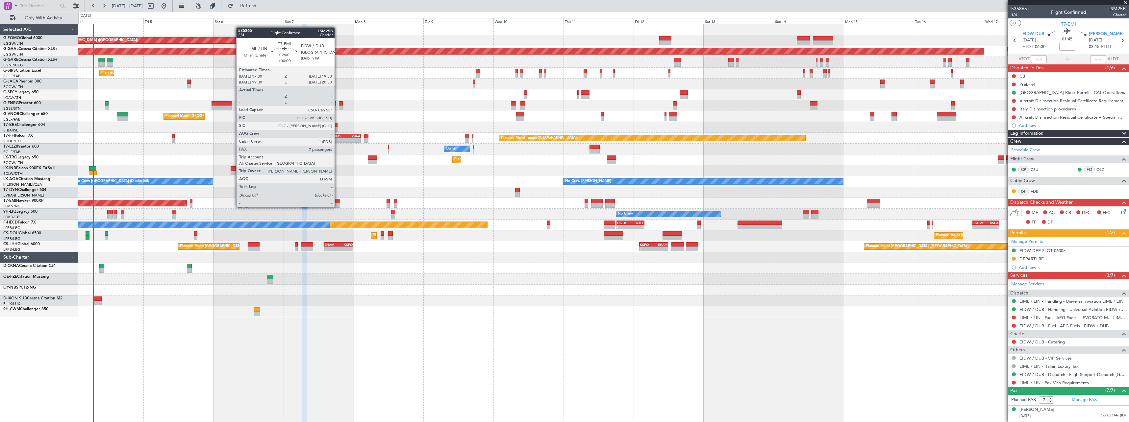
click at [337, 201] on div at bounding box center [337, 201] width 6 height 5
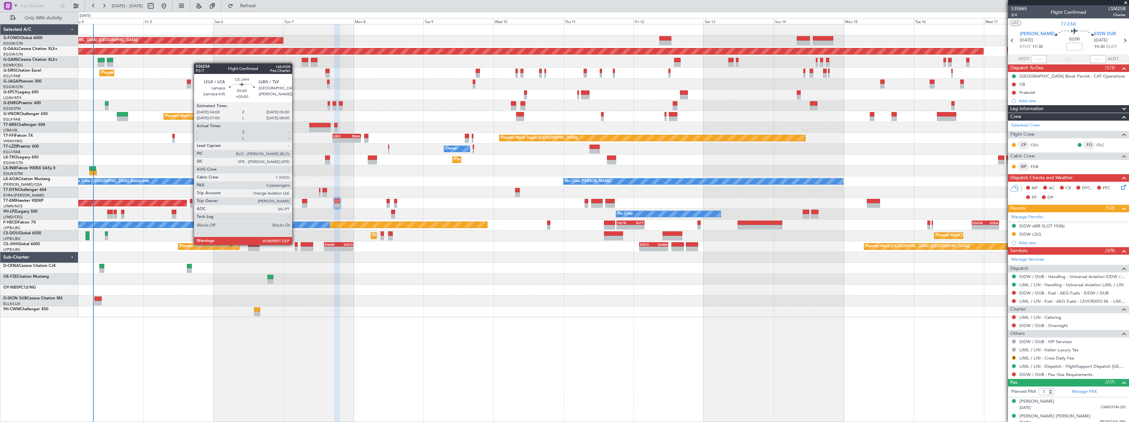
click at [295, 244] on div at bounding box center [296, 244] width 3 height 5
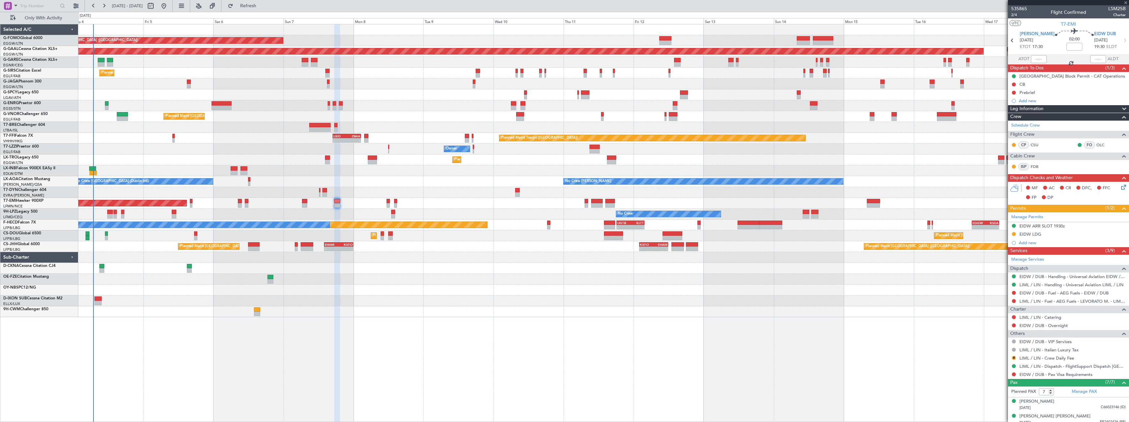
type input "0"
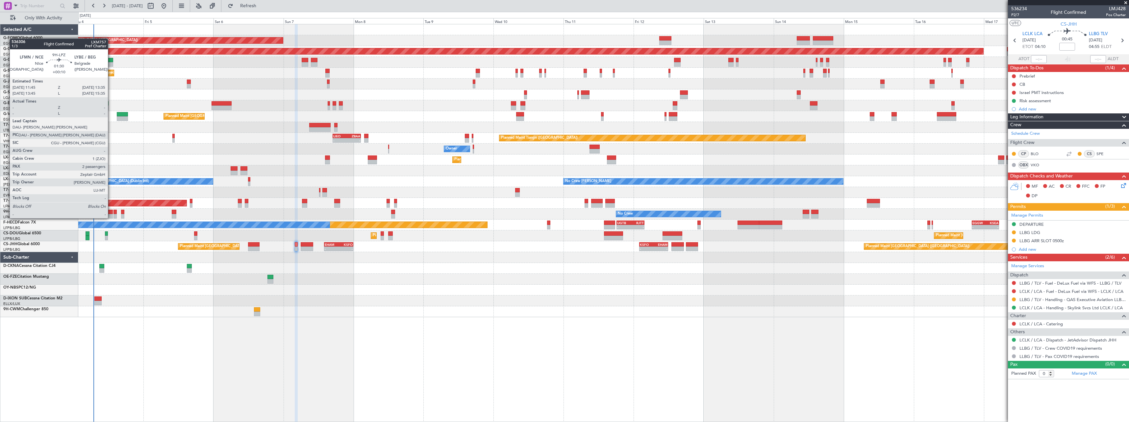
click at [111, 212] on div at bounding box center [110, 212] width 6 height 5
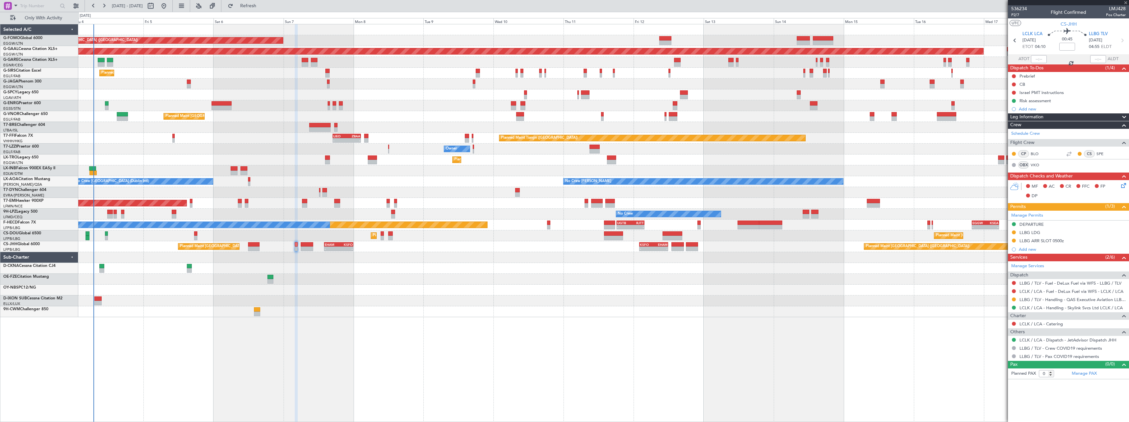
type input "+00:10"
type input "2"
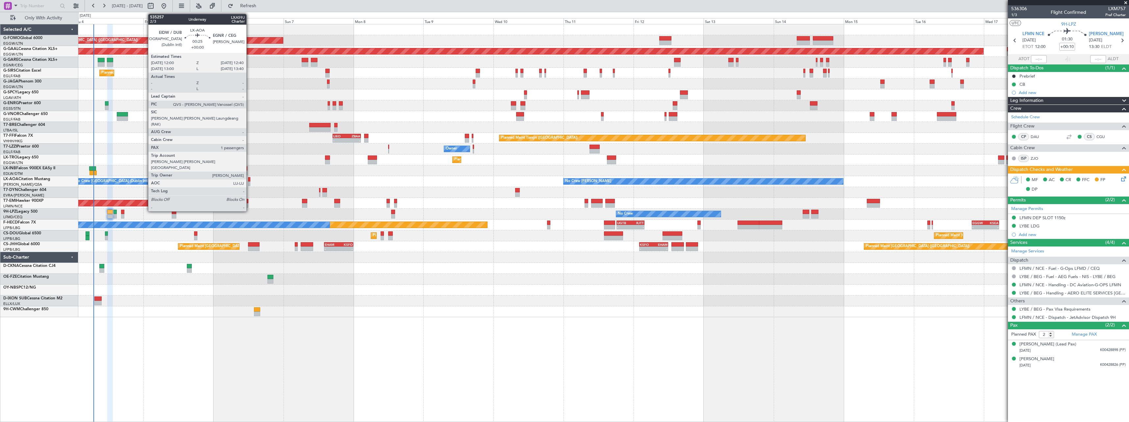
click at [249, 181] on div at bounding box center [249, 179] width 2 height 5
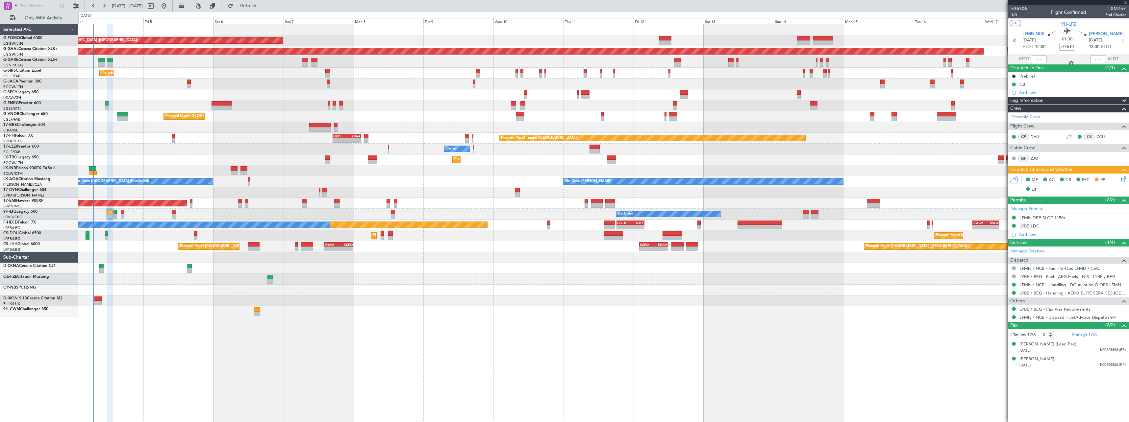
type input "1"
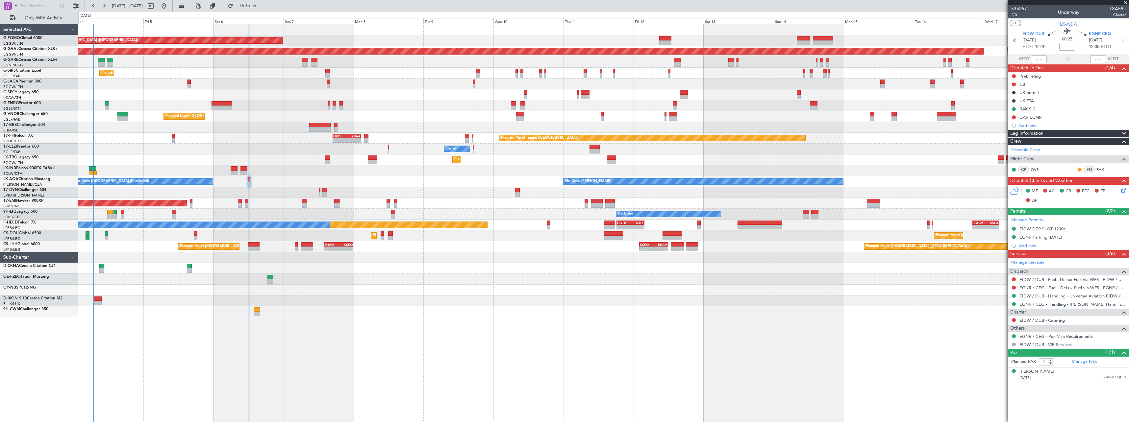
click at [442, 191] on div "AOG Maint Riga (Riga Intl)" at bounding box center [603, 192] width 1050 height 11
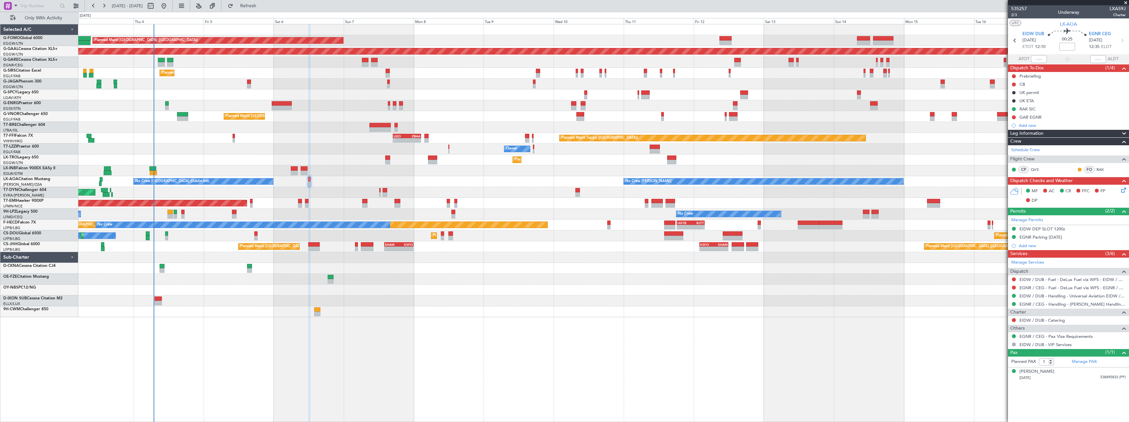
click at [449, 191] on div "AOG Maint Riga (Riga Intl)" at bounding box center [603, 192] width 1050 height 11
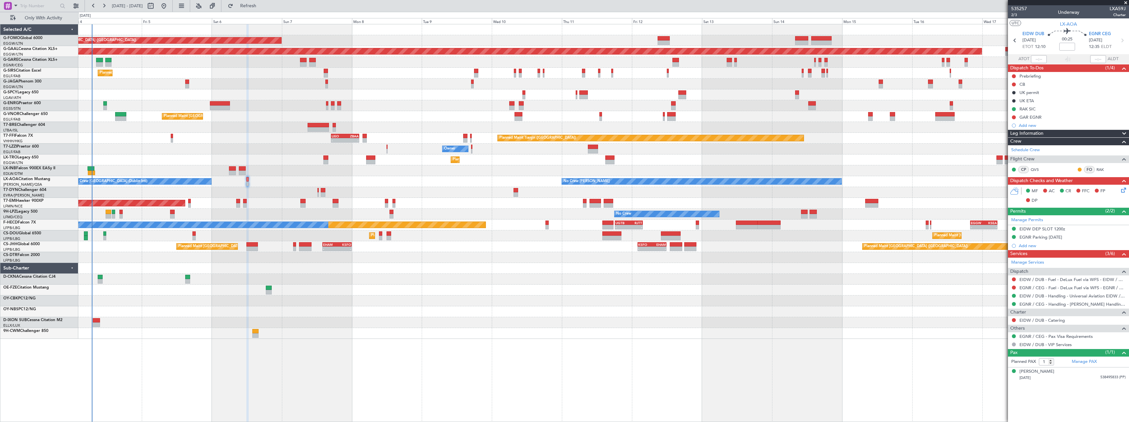
click at [380, 189] on div "Planned Maint [GEOGRAPHIC_DATA] ([GEOGRAPHIC_DATA]) Planned [GEOGRAPHIC_DATA] U…" at bounding box center [603, 181] width 1050 height 315
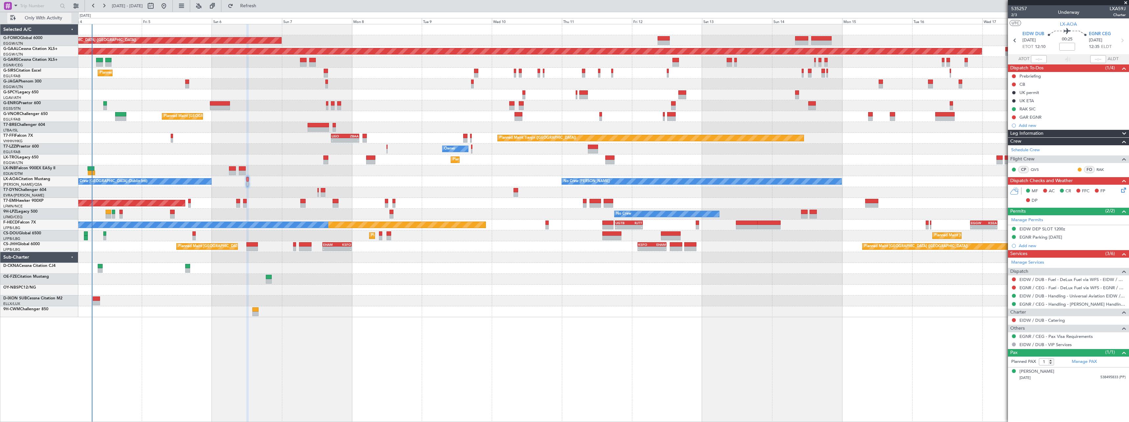
click at [38, 18] on span "Only With Activity" at bounding box center [43, 18] width 52 height 5
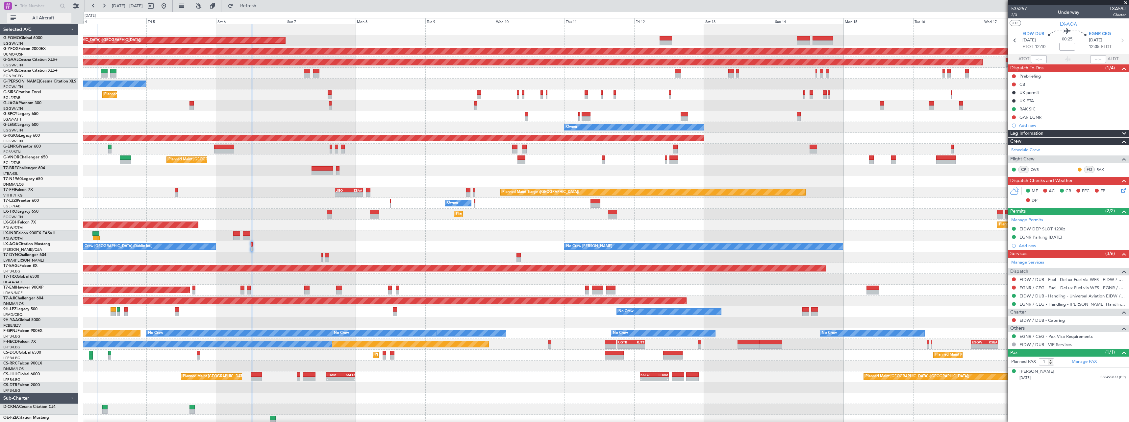
click at [38, 18] on span "All Aircraft" at bounding box center [43, 18] width 52 height 5
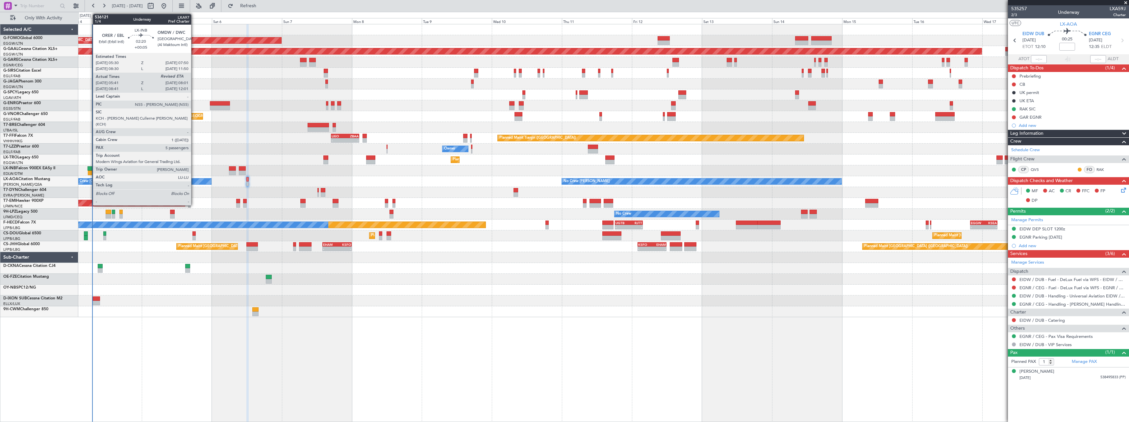
click at [89, 170] on div at bounding box center [90, 168] width 7 height 5
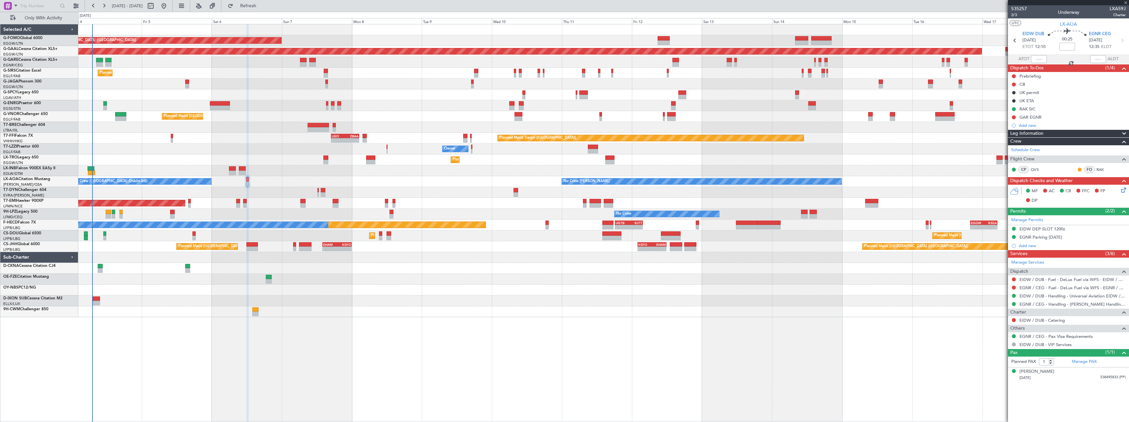
type input "+00:05"
type input "05:41"
type input "5"
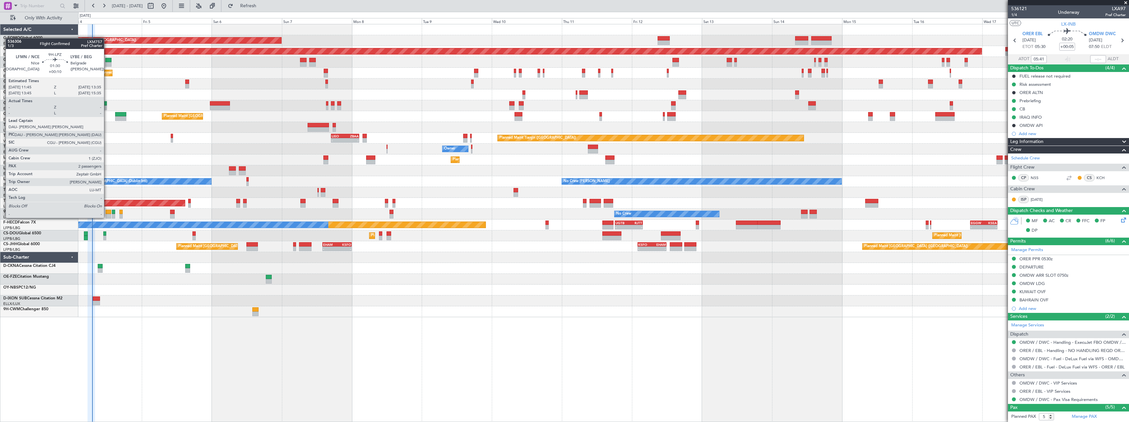
click at [107, 211] on div at bounding box center [109, 212] width 6 height 5
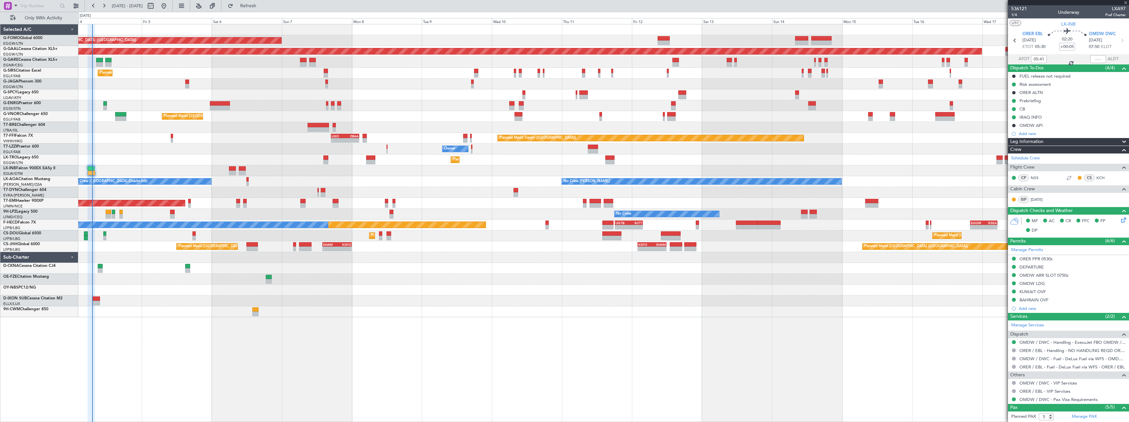
type input "+00:10"
type input "2"
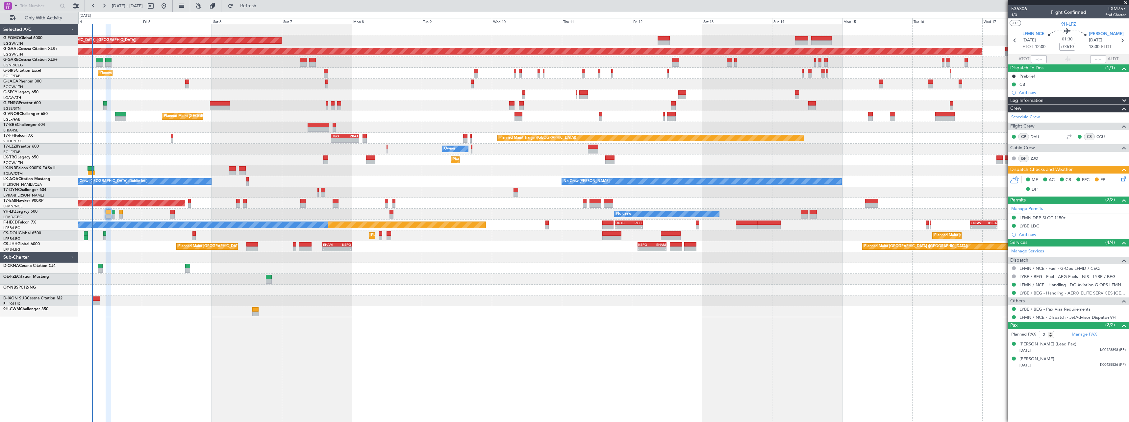
click at [1124, 179] on icon at bounding box center [1122, 177] width 5 height 5
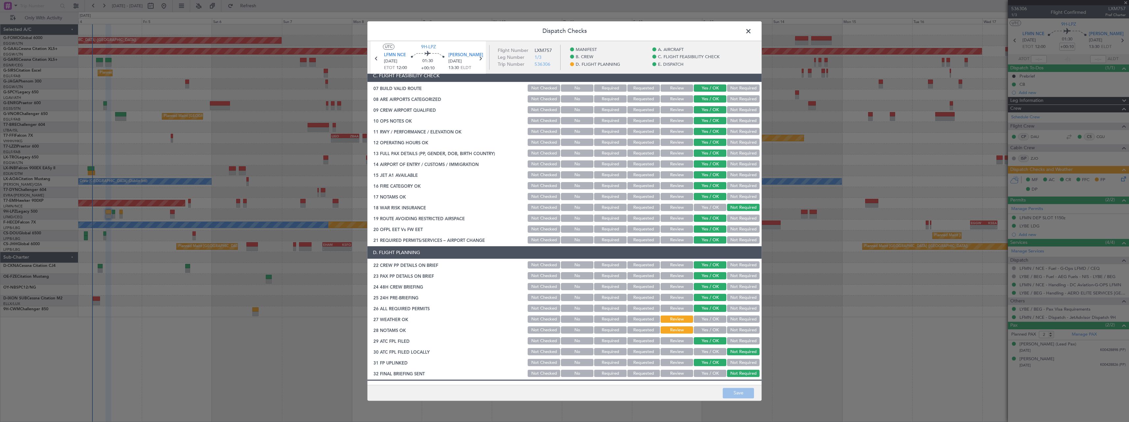
scroll to position [263, 0]
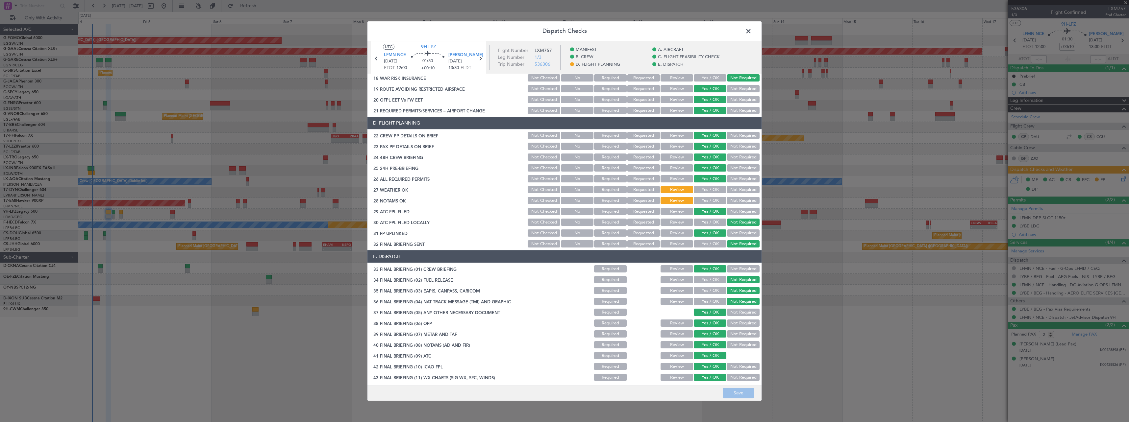
click at [752, 29] on span at bounding box center [752, 32] width 0 height 13
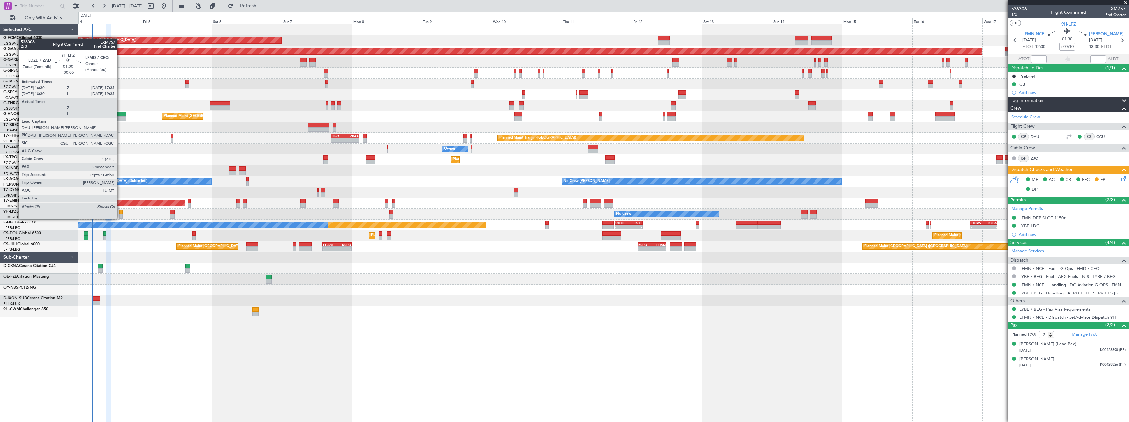
click at [120, 212] on div at bounding box center [120, 212] width 3 height 5
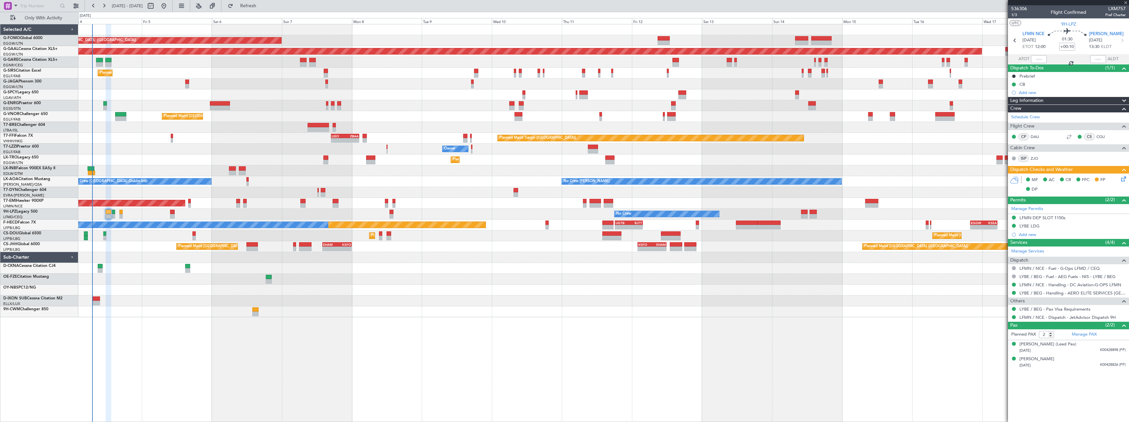
type input "-00:05"
type input "3"
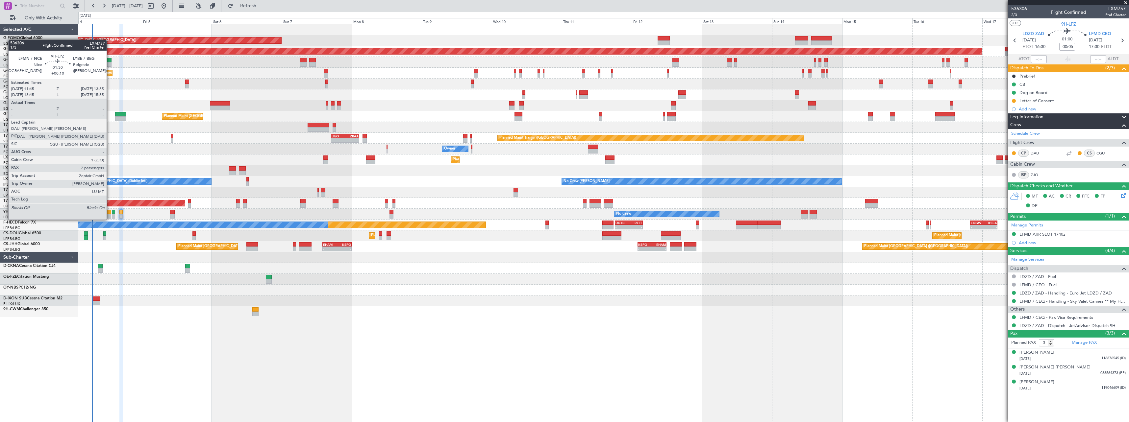
click at [110, 213] on div at bounding box center [109, 212] width 6 height 5
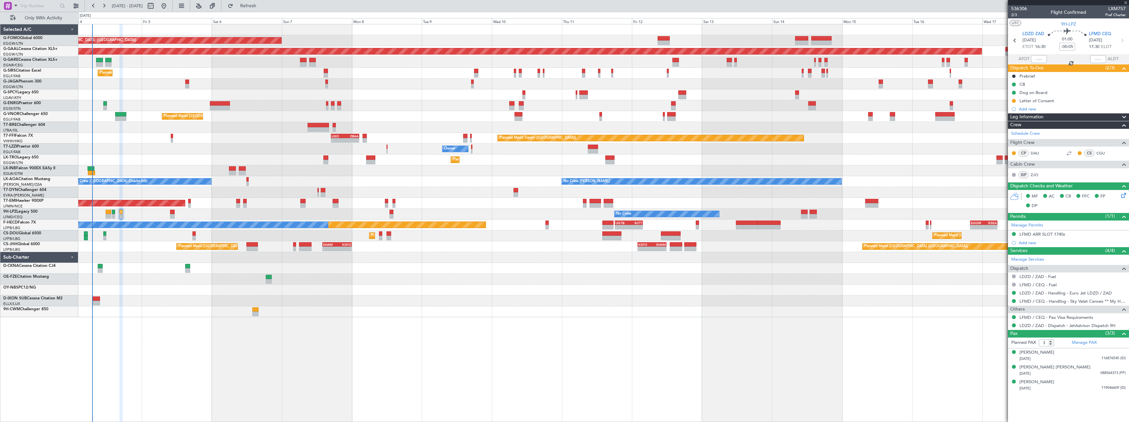
type input "+00:10"
type input "2"
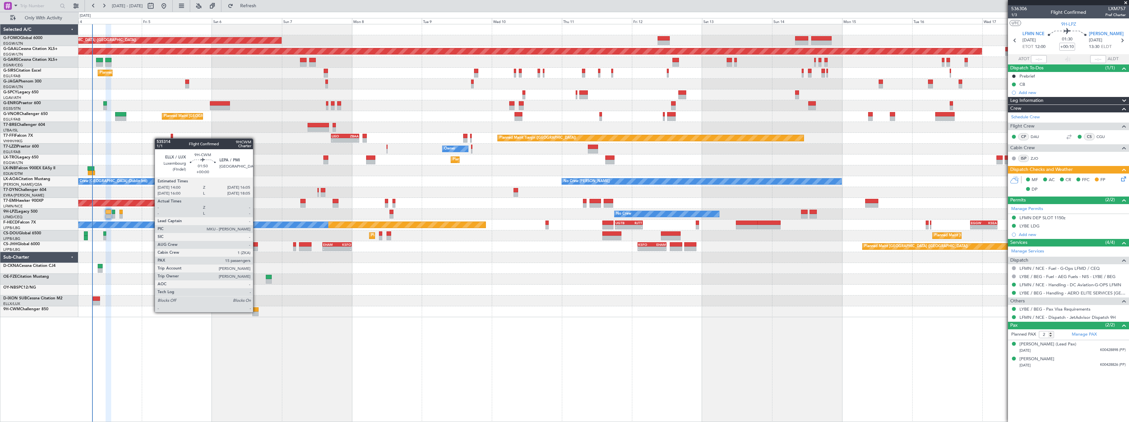
click at [256, 312] on div at bounding box center [255, 314] width 6 height 5
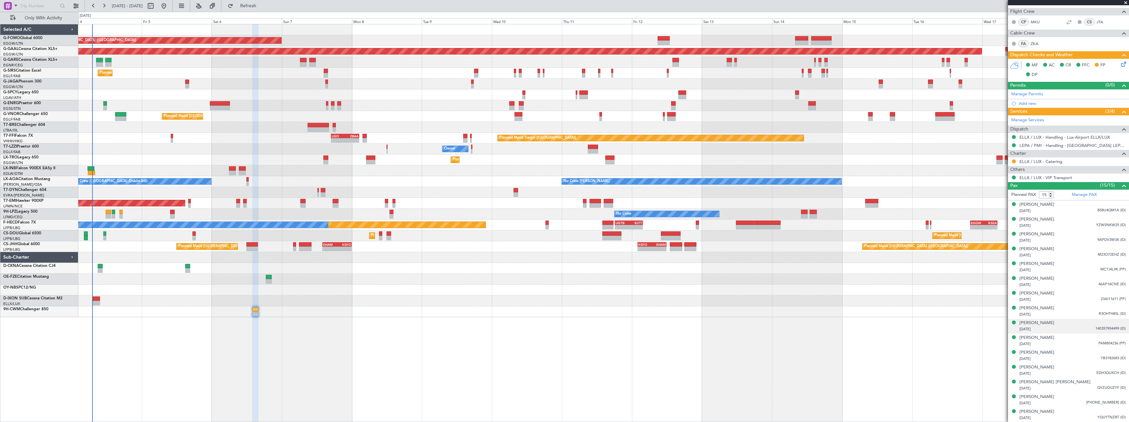
scroll to position [0, 0]
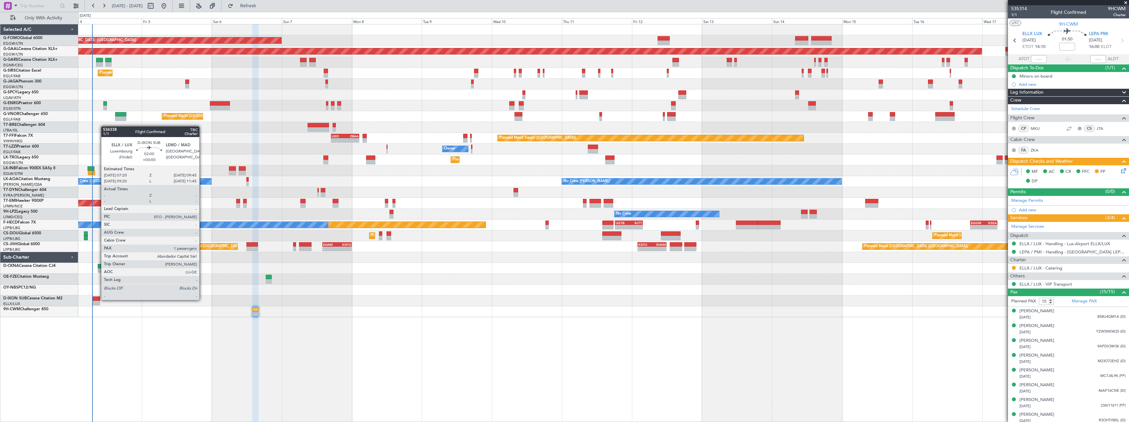
click at [98, 300] on div at bounding box center [96, 299] width 7 height 5
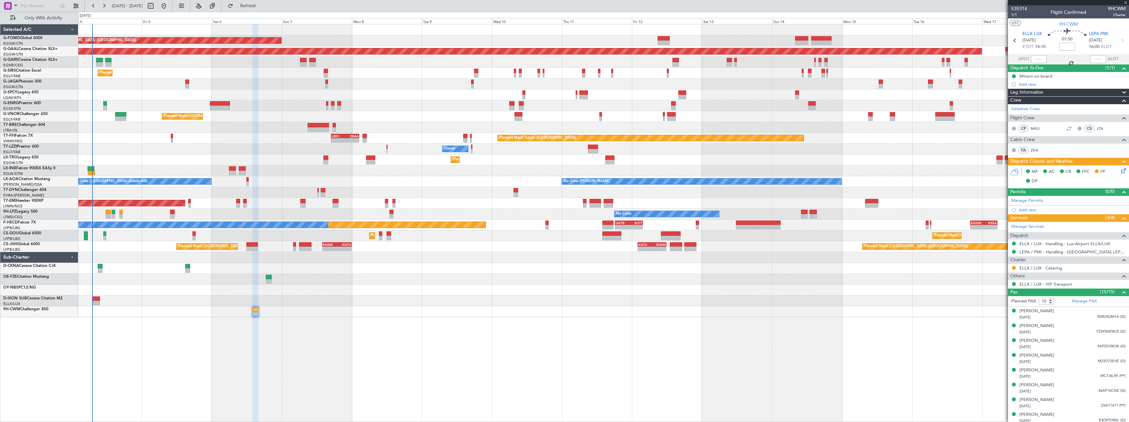
type input "1"
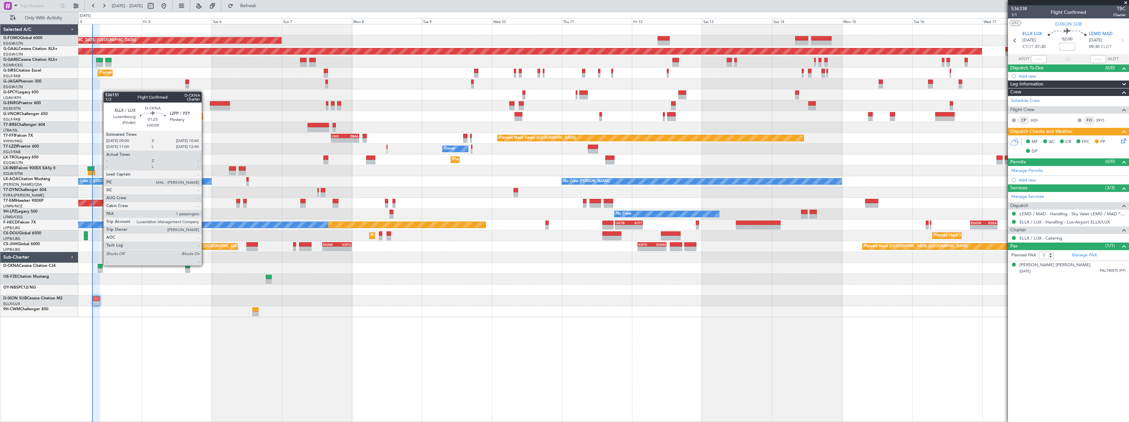
click at [100, 265] on div at bounding box center [100, 266] width 5 height 5
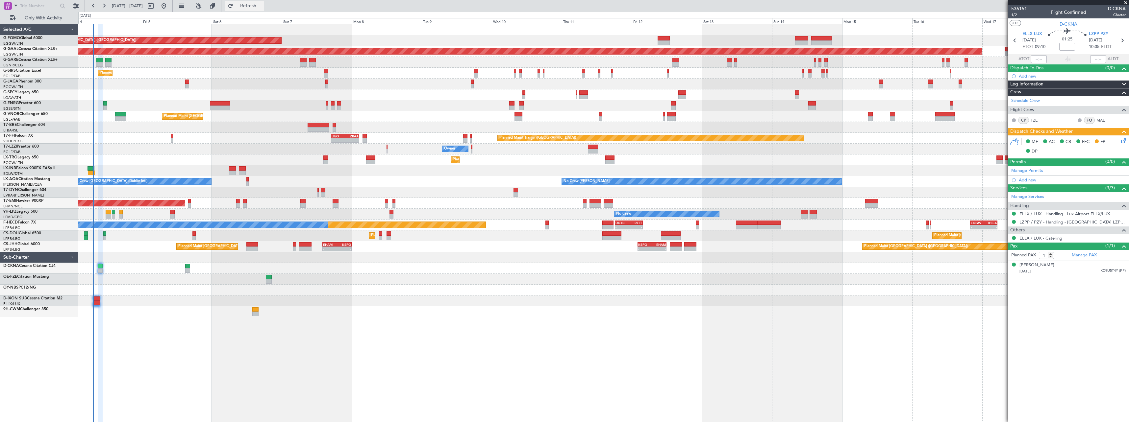
click at [262, 6] on span "Refresh" at bounding box center [249, 6] width 28 height 5
click at [262, 4] on span "Refresh" at bounding box center [249, 6] width 28 height 5
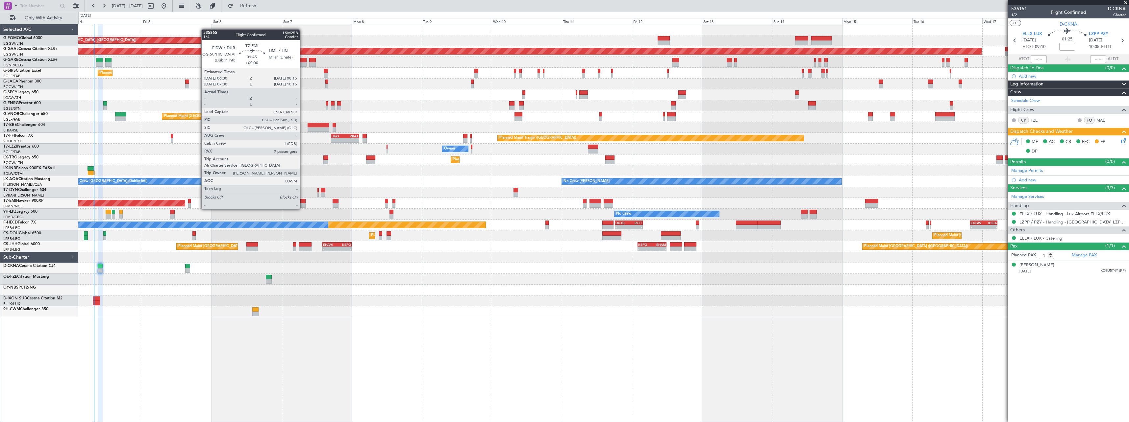
click at [303, 203] on div at bounding box center [302, 201] width 5 height 5
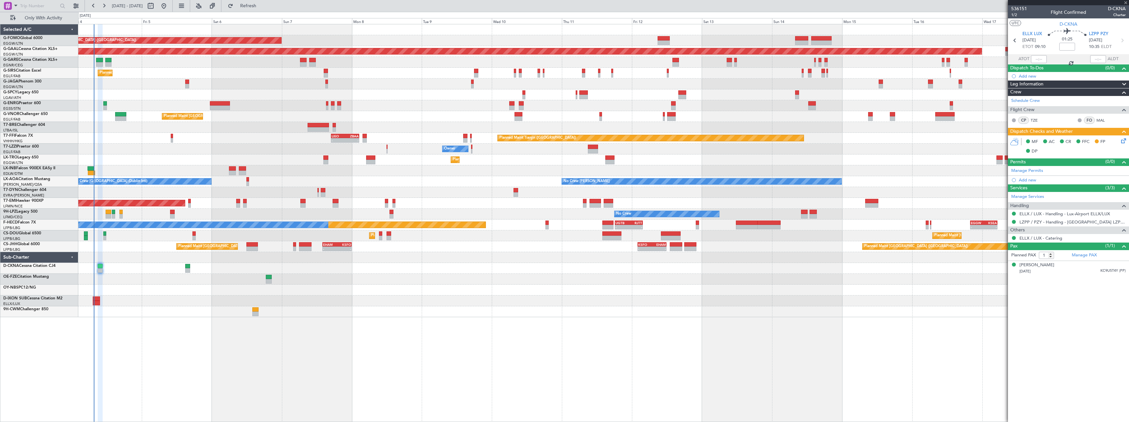
type input "7"
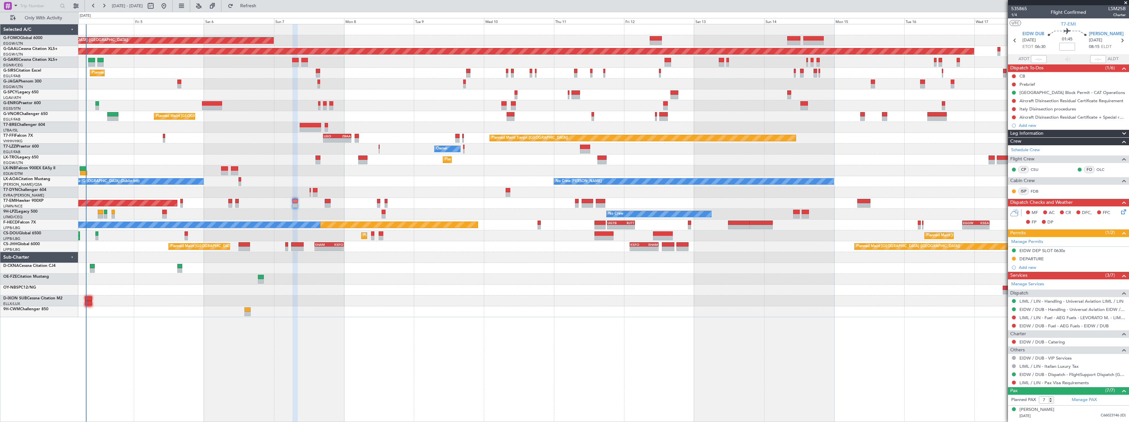
click at [424, 352] on div "Planned Maint [GEOGRAPHIC_DATA] ([GEOGRAPHIC_DATA]) Planned [GEOGRAPHIC_DATA] U…" at bounding box center [603, 223] width 1051 height 398
click at [262, 5] on span "Refresh" at bounding box center [249, 6] width 28 height 5
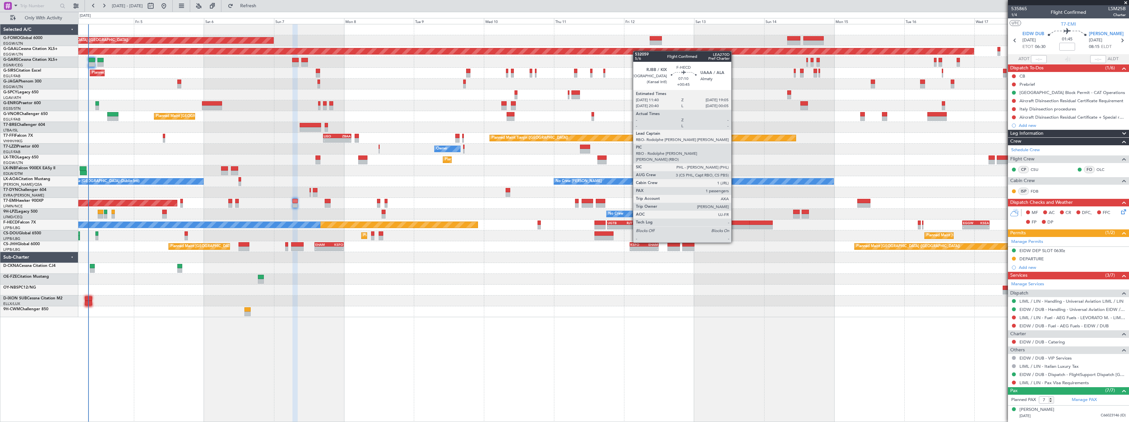
click at [734, 224] on div at bounding box center [739, 223] width 22 height 5
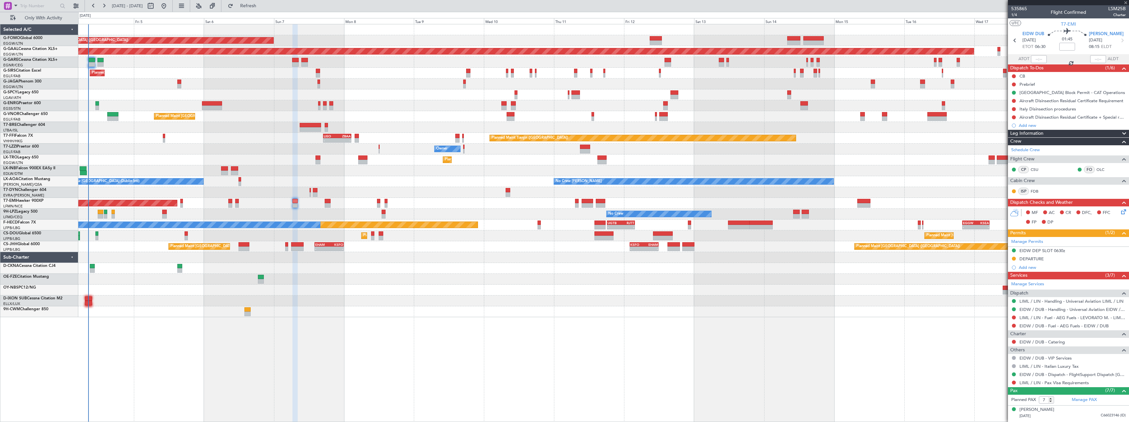
type input "+00:45"
type input "1"
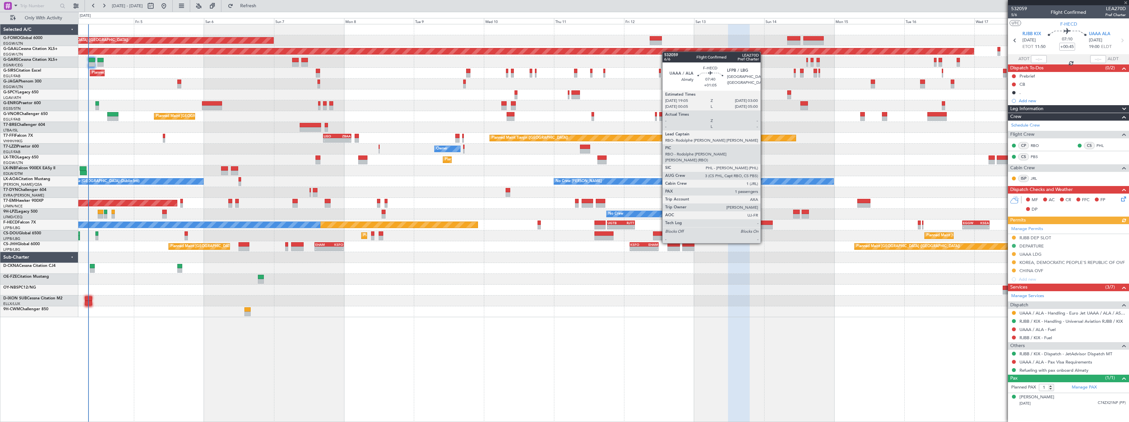
click at [763, 225] on div at bounding box center [760, 227] width 23 height 5
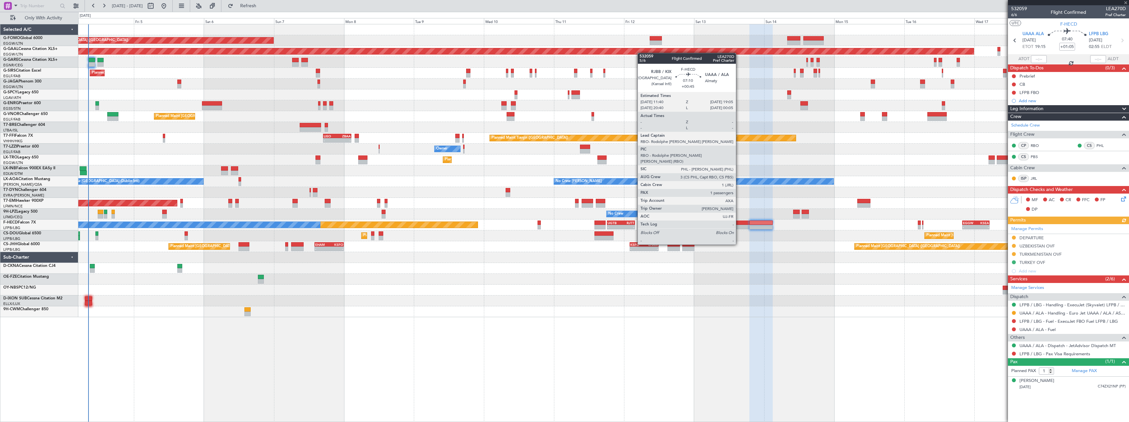
click at [739, 226] on div at bounding box center [739, 227] width 22 height 5
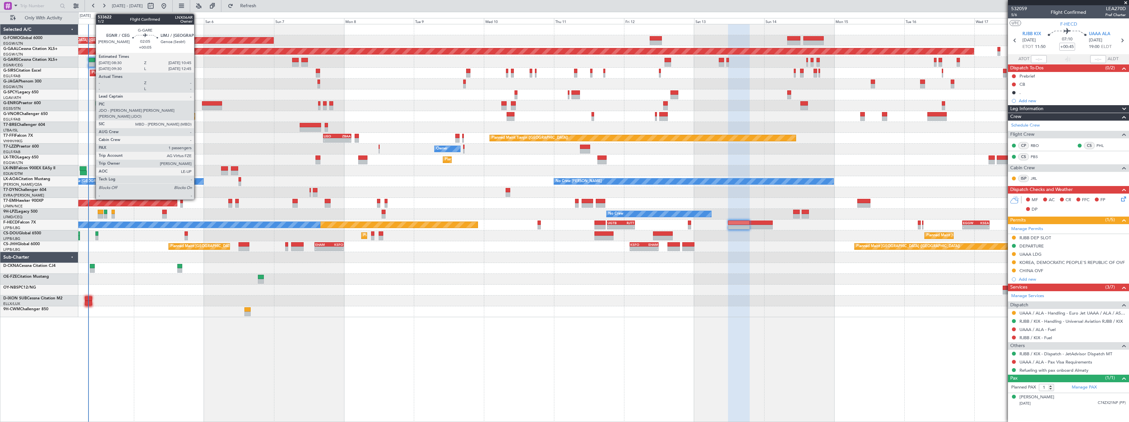
click at [92, 59] on div at bounding box center [91, 60] width 7 height 5
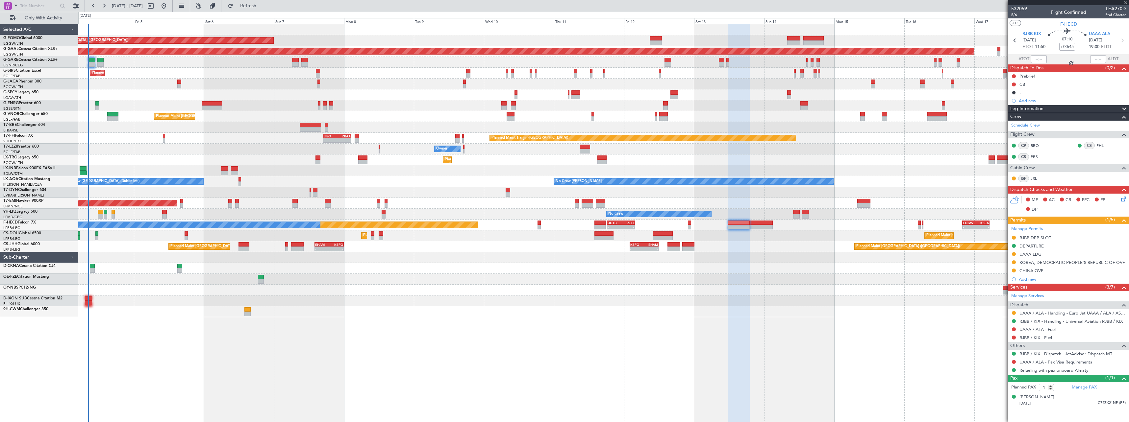
type input "+00:05"
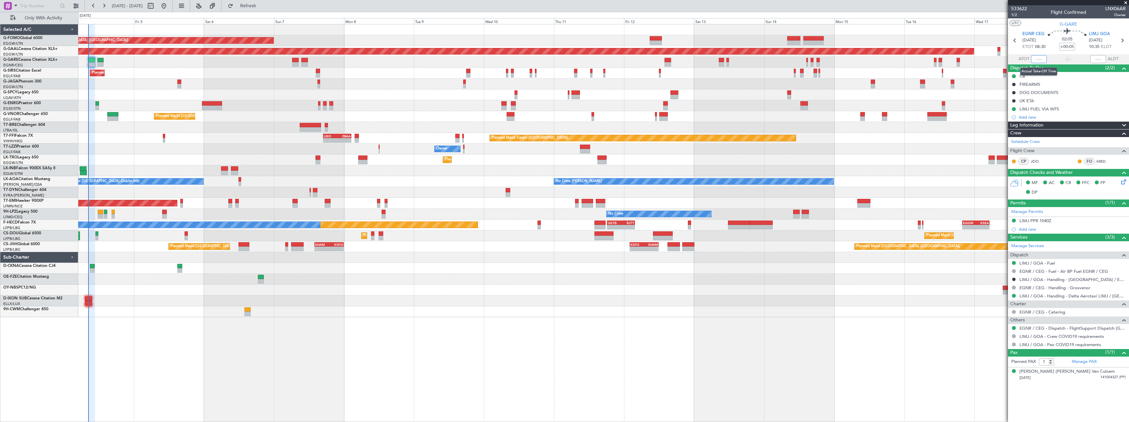
click at [1039, 59] on input "text" at bounding box center [1039, 59] width 16 height 8
type input "08:24"
click at [262, 6] on span "Refresh" at bounding box center [249, 6] width 28 height 5
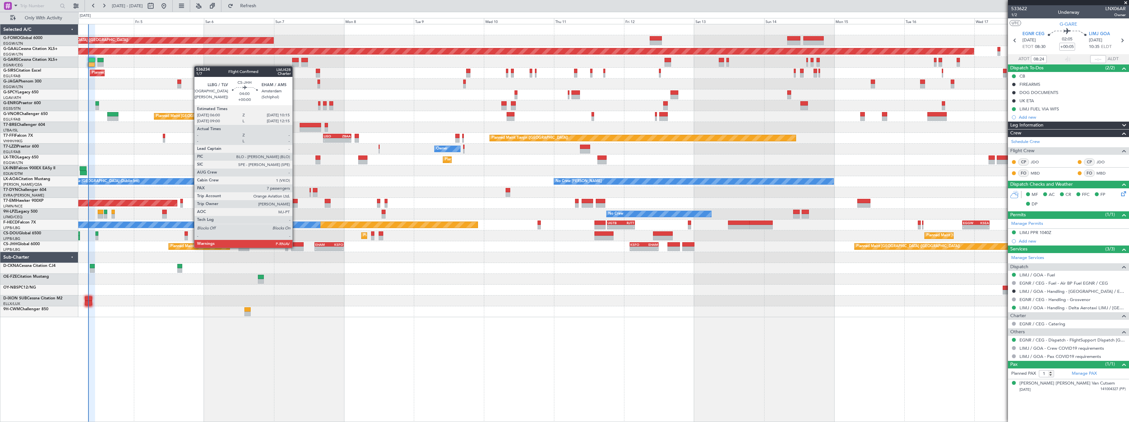
click at [295, 247] on div at bounding box center [297, 249] width 12 height 5
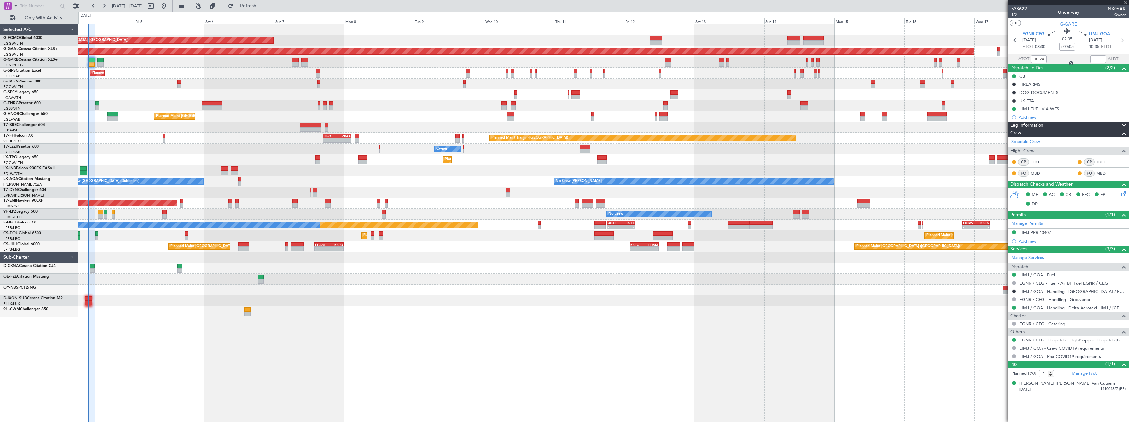
type input "7"
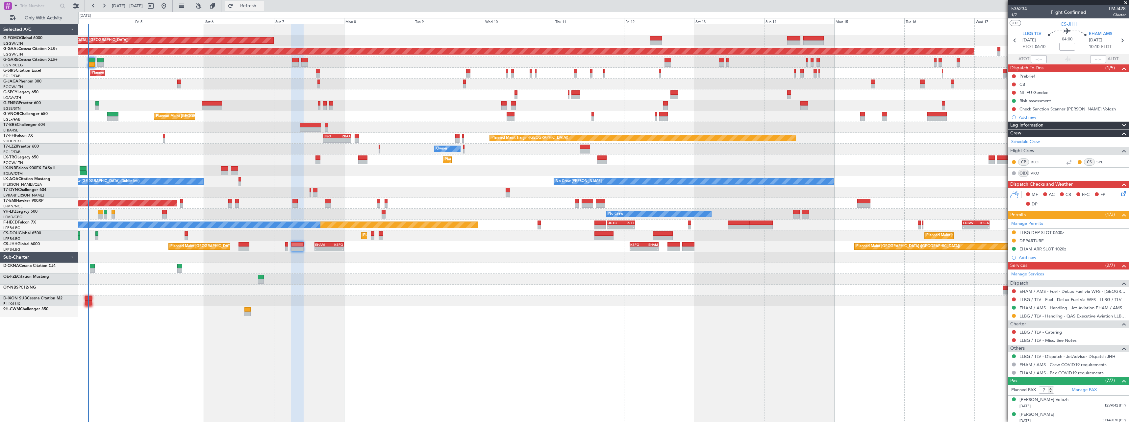
click at [260, 3] on button "Refresh" at bounding box center [244, 6] width 39 height 11
click at [262, 4] on span "Refresh" at bounding box center [249, 6] width 28 height 5
click at [262, 8] on span "Refresh" at bounding box center [249, 6] width 28 height 5
click at [262, 7] on span "Refresh" at bounding box center [249, 6] width 28 height 5
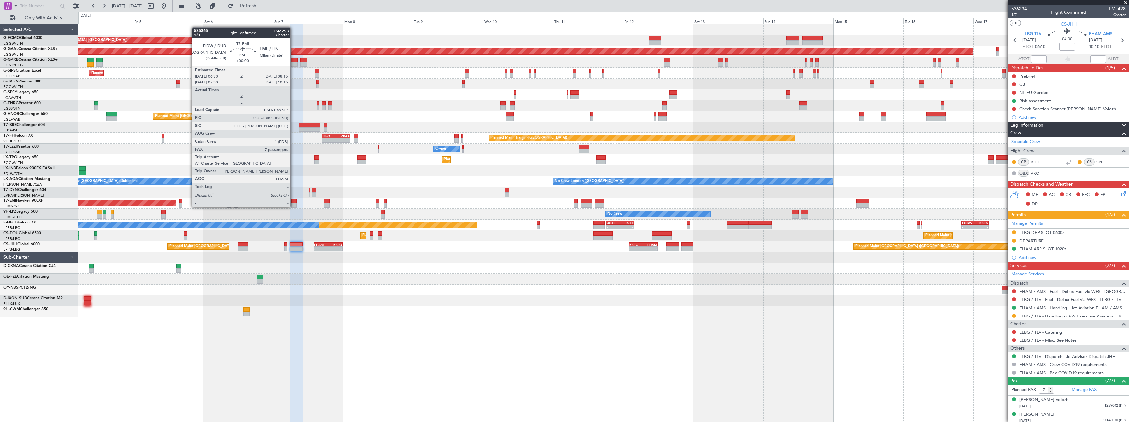
click at [293, 201] on div at bounding box center [293, 201] width 5 height 5
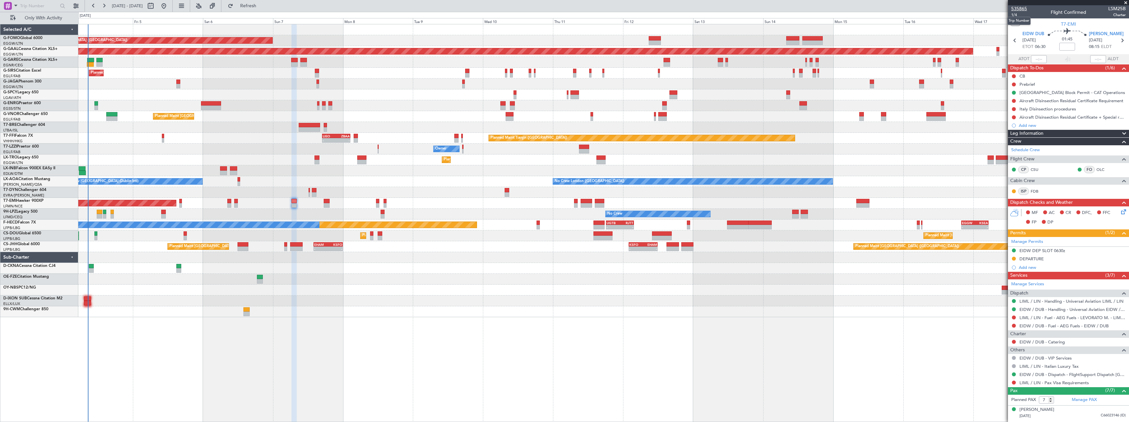
click at [1012, 16] on mat-tooltip-component "Trip Number" at bounding box center [1019, 20] width 33 height 17
click at [1015, 15] on span "1/4" at bounding box center [1019, 15] width 16 height 6
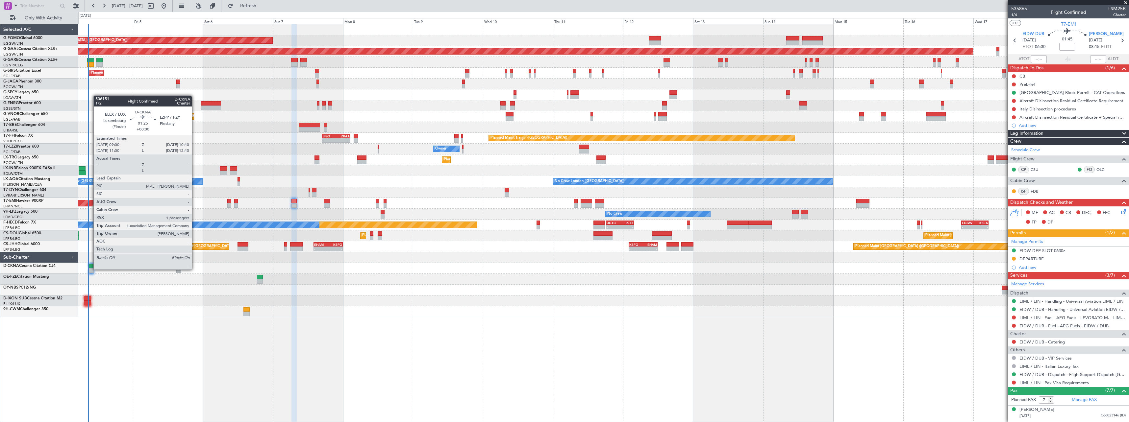
click at [90, 269] on div at bounding box center [91, 270] width 5 height 5
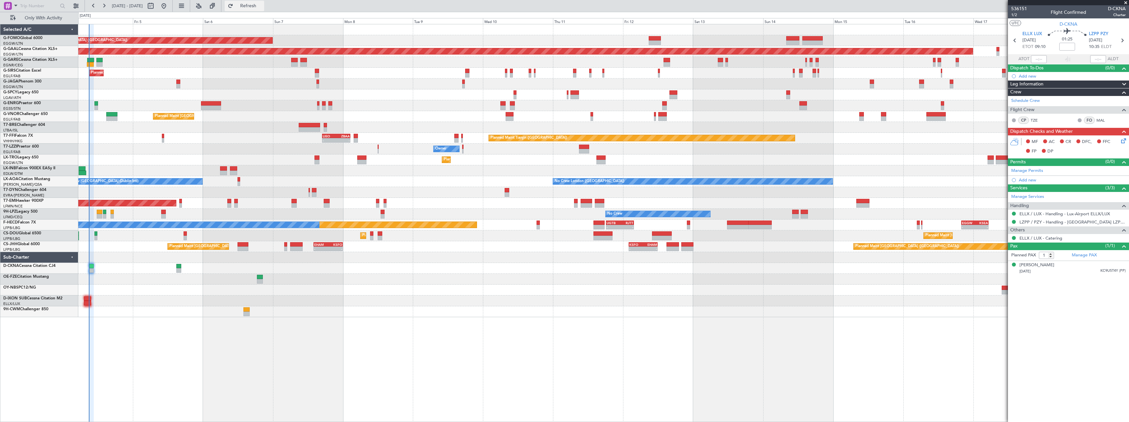
click at [262, 4] on span "Refresh" at bounding box center [249, 6] width 28 height 5
click at [262, 5] on span "Refresh" at bounding box center [249, 6] width 28 height 5
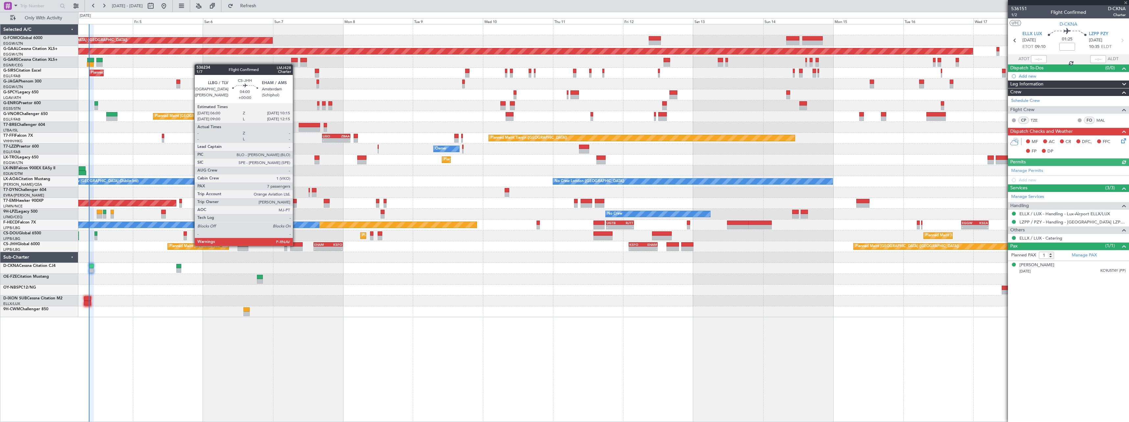
click at [296, 245] on div at bounding box center [296, 244] width 12 height 5
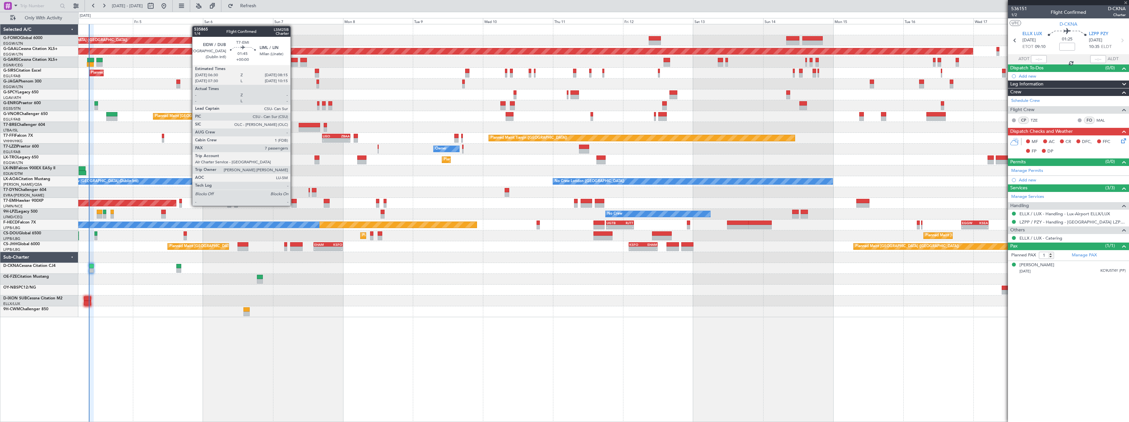
type input "7"
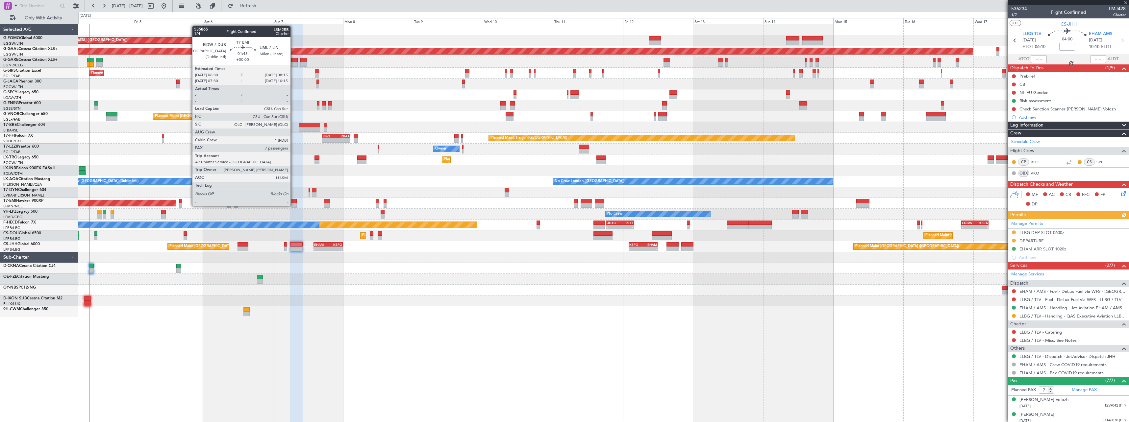
click at [293, 199] on div at bounding box center [293, 201] width 5 height 5
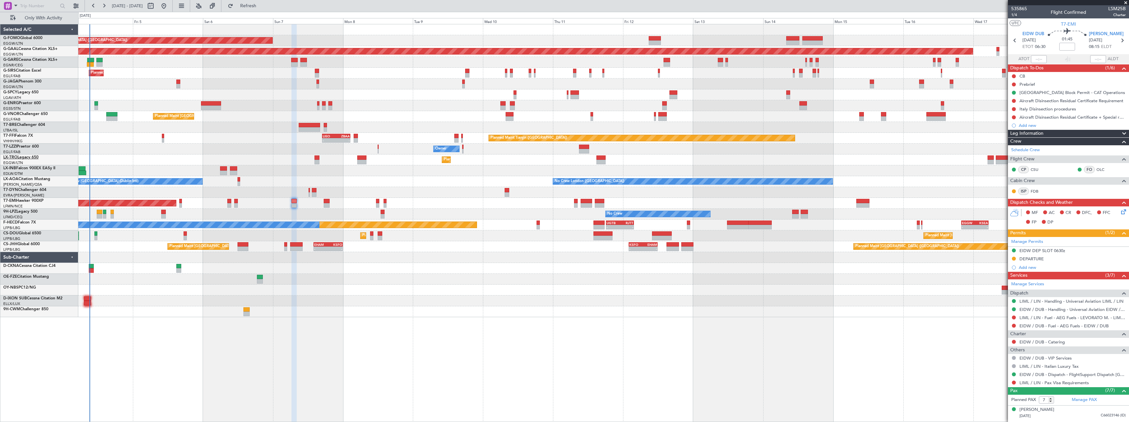
click at [20, 157] on link "LX-TRO Legacy 650" at bounding box center [20, 158] width 35 height 4
click at [262, 6] on span "Refresh" at bounding box center [249, 6] width 28 height 5
click at [262, 7] on span "Refresh" at bounding box center [249, 6] width 28 height 5
click at [1014, 14] on span "1/4" at bounding box center [1019, 15] width 16 height 6
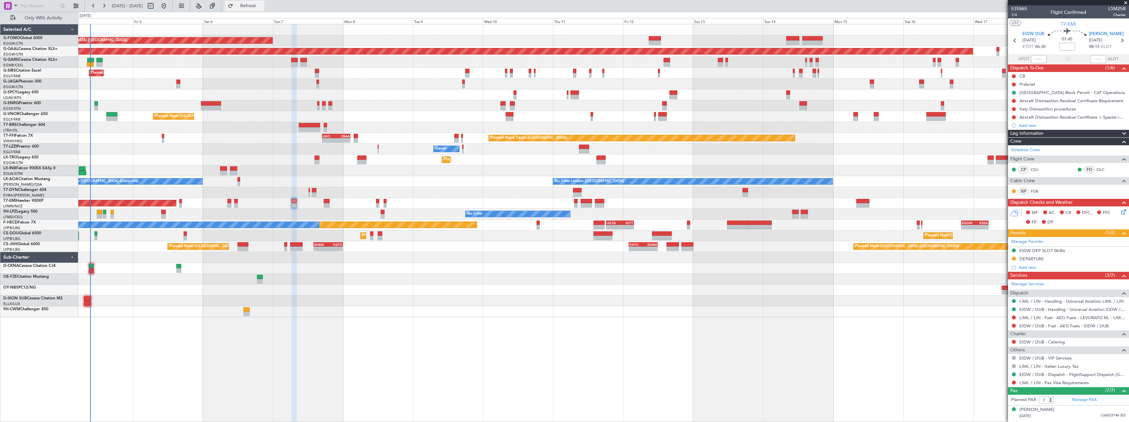
click at [259, 10] on button "Refresh" at bounding box center [244, 6] width 39 height 11
click at [262, 6] on span "Refresh" at bounding box center [249, 6] width 28 height 5
